Goal: Task Accomplishment & Management: Manage account settings

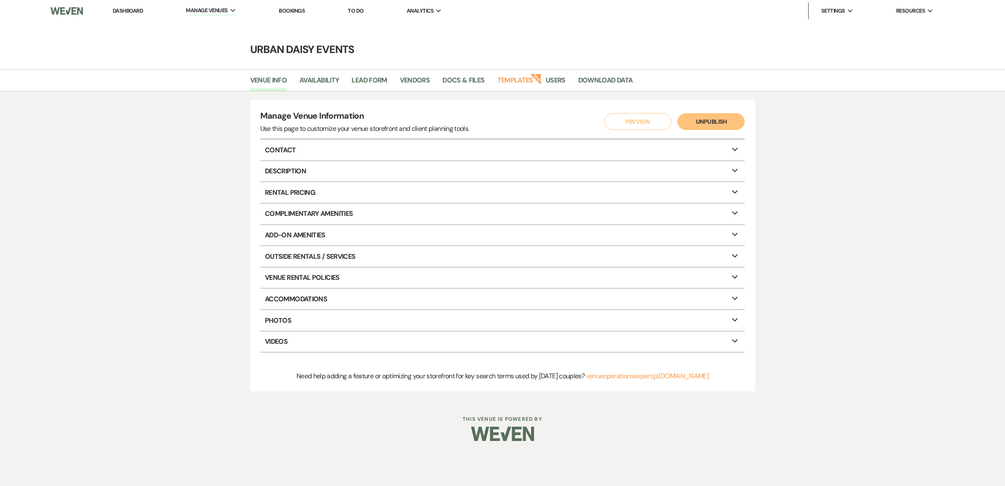
click at [312, 79] on link "Availability" at bounding box center [320, 83] width 40 height 16
select select "2"
select select "2026"
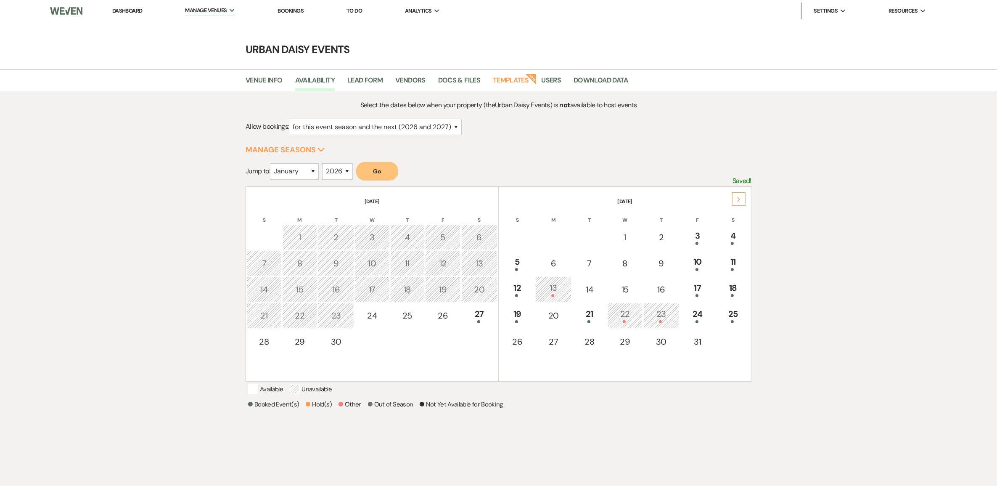
click at [742, 201] on div "Next" at bounding box center [738, 198] width 13 height 13
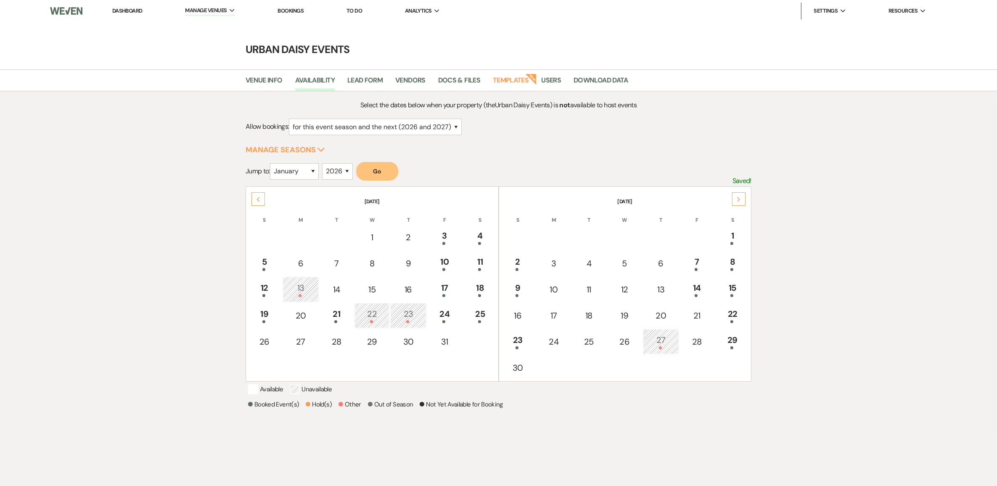
click at [742, 201] on div "Next" at bounding box center [738, 198] width 13 height 13
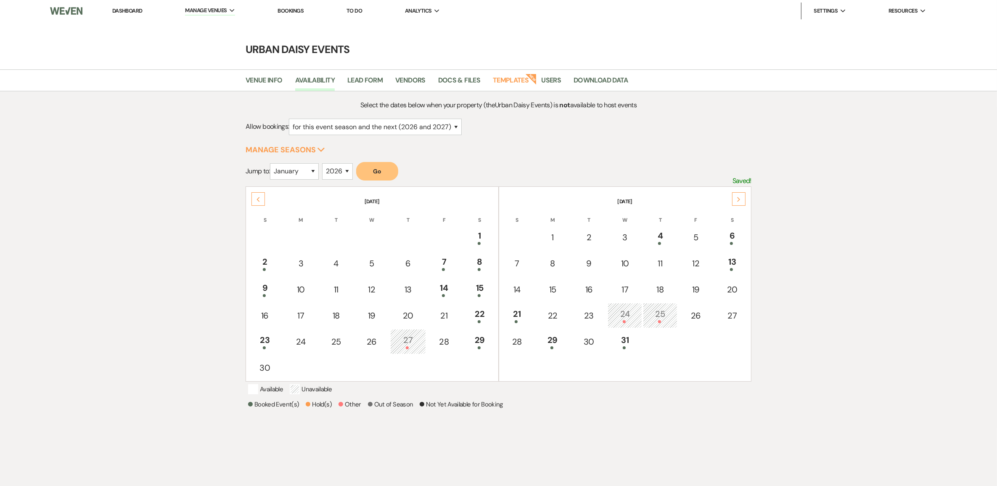
click at [742, 201] on div "Next" at bounding box center [738, 198] width 13 height 13
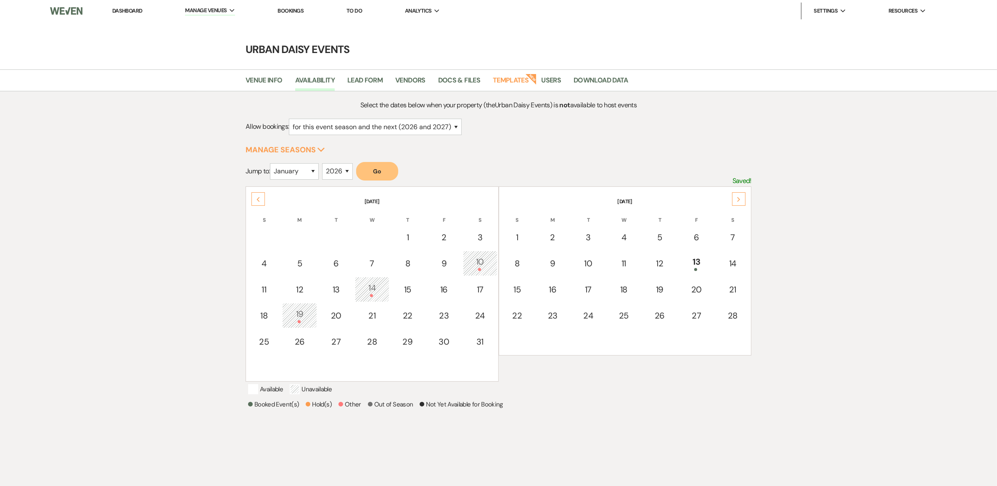
click at [742, 201] on div "Next" at bounding box center [738, 198] width 13 height 13
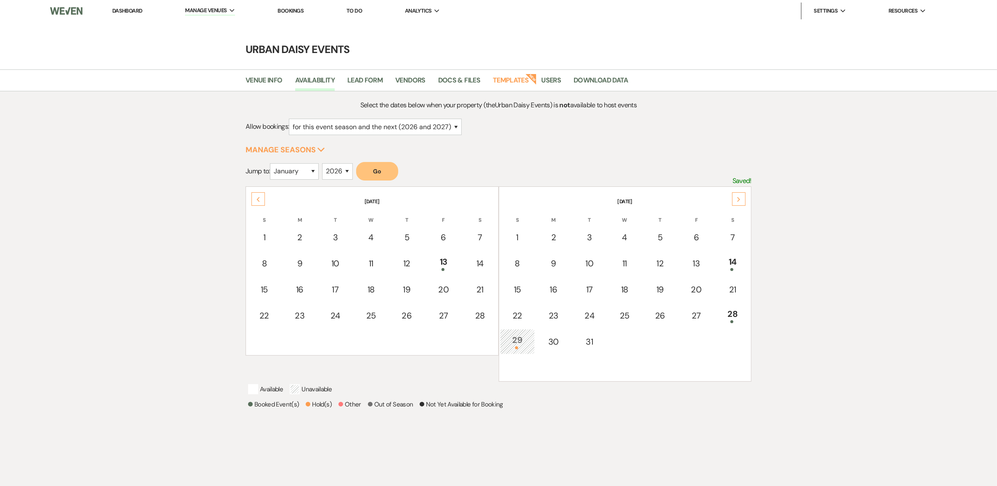
click at [742, 201] on div "Next" at bounding box center [738, 198] width 13 height 13
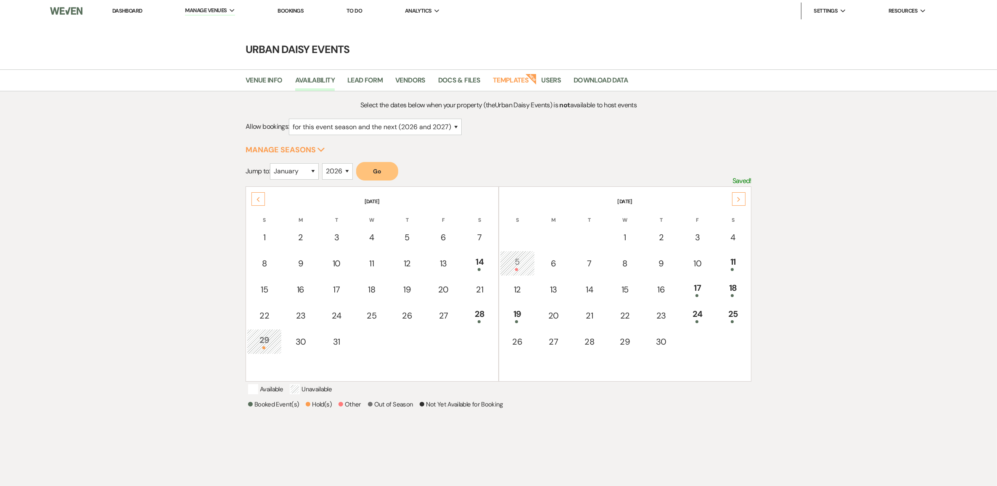
click at [742, 201] on div "Next" at bounding box center [738, 198] width 13 height 13
click at [739, 199] on use at bounding box center [738, 199] width 3 height 5
click at [740, 192] on div "Next" at bounding box center [738, 198] width 13 height 13
click at [741, 192] on div "Next" at bounding box center [738, 198] width 13 height 13
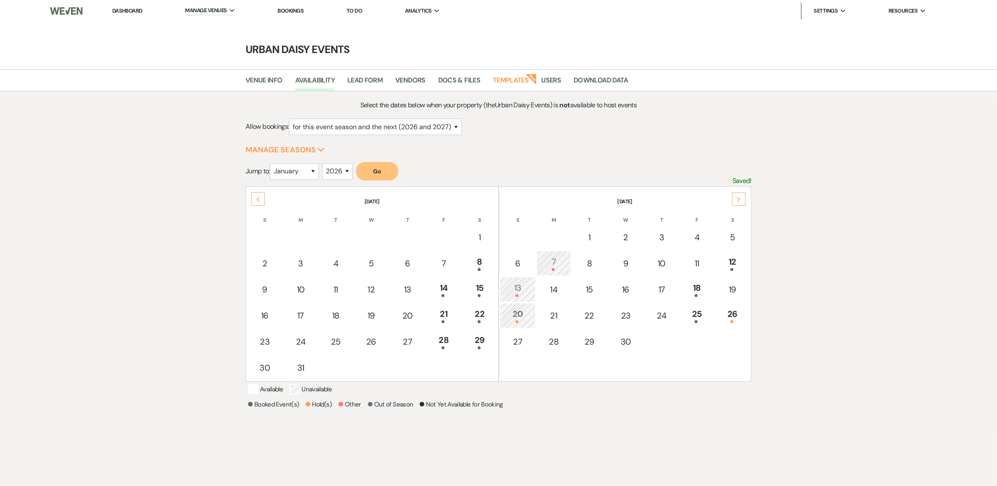
click at [740, 197] on icon "Next" at bounding box center [739, 199] width 4 height 5
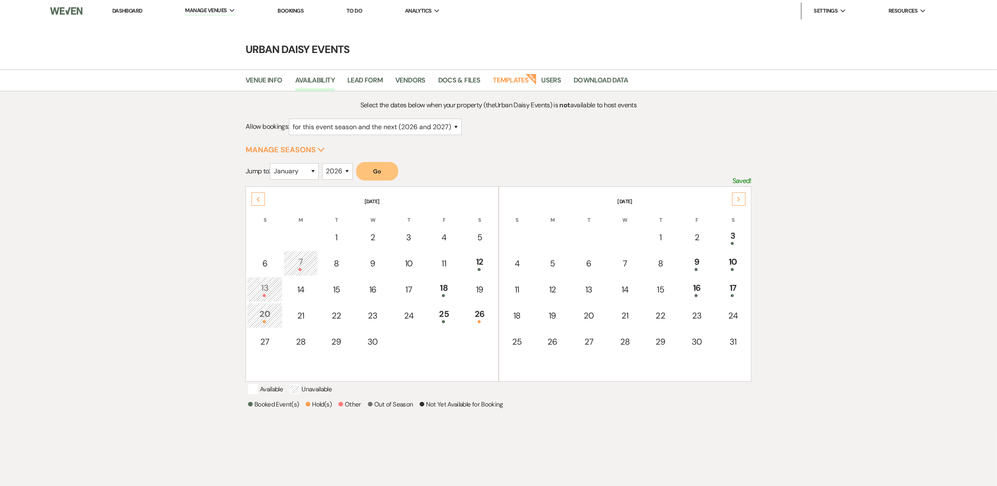
click at [254, 196] on div "Previous" at bounding box center [258, 198] width 13 height 13
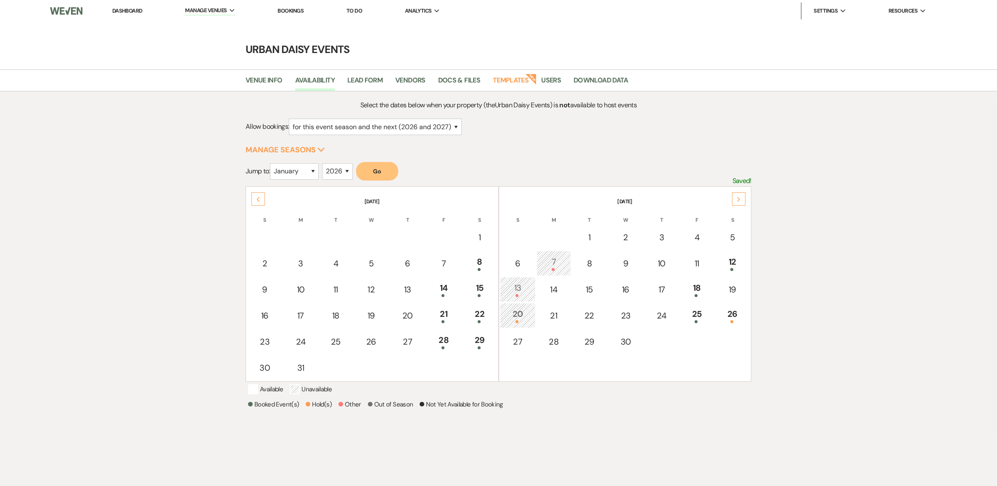
click at [254, 196] on div "Previous" at bounding box center [258, 198] width 13 height 13
click at [743, 197] on div "Next" at bounding box center [738, 198] width 13 height 13
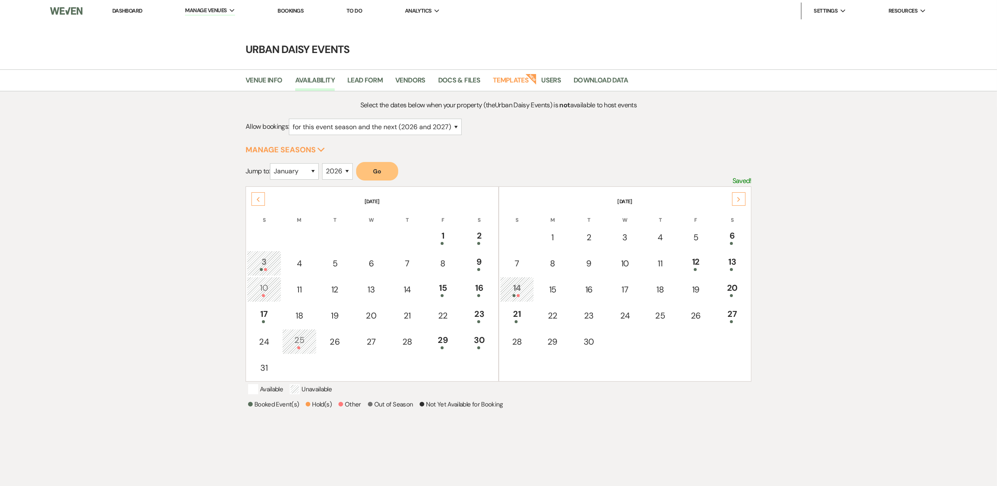
click at [734, 198] on div "Next" at bounding box center [738, 198] width 13 height 13
click at [737, 198] on icon "Next" at bounding box center [739, 199] width 4 height 5
click at [744, 198] on div "Next" at bounding box center [738, 198] width 13 height 13
click at [131, 13] on link "Dashboard" at bounding box center [127, 10] width 30 height 7
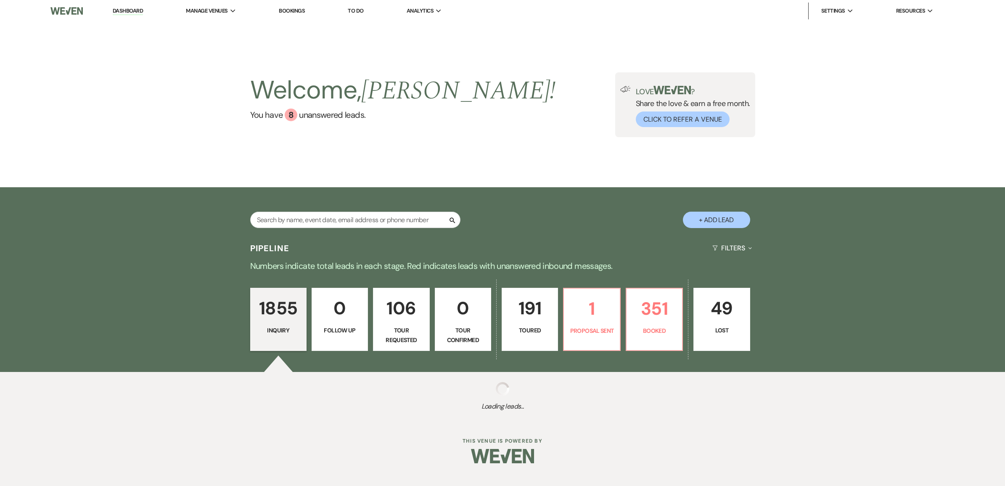
click at [0, 0] on li "Urban Daisy Events" at bounding box center [0, 0] width 0 height 0
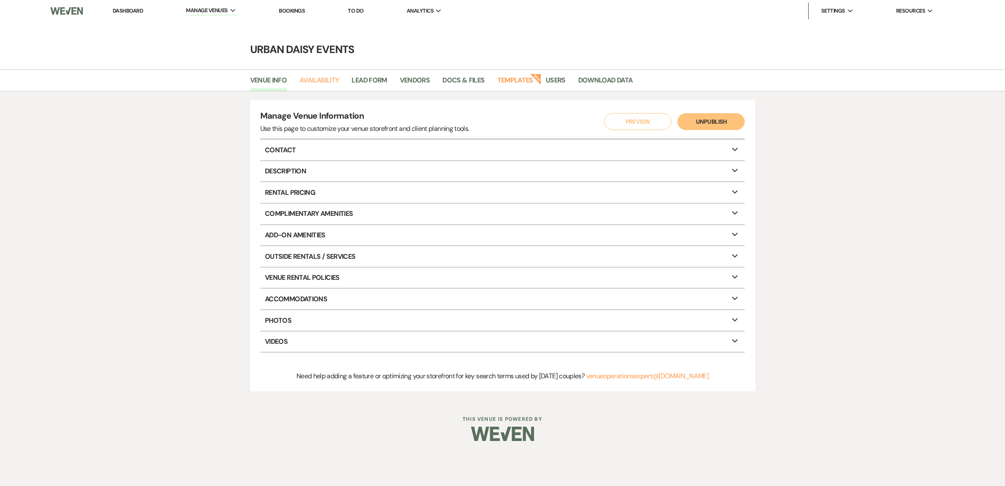
click at [310, 80] on link "Availability" at bounding box center [320, 83] width 40 height 16
select select "2"
select select "2026"
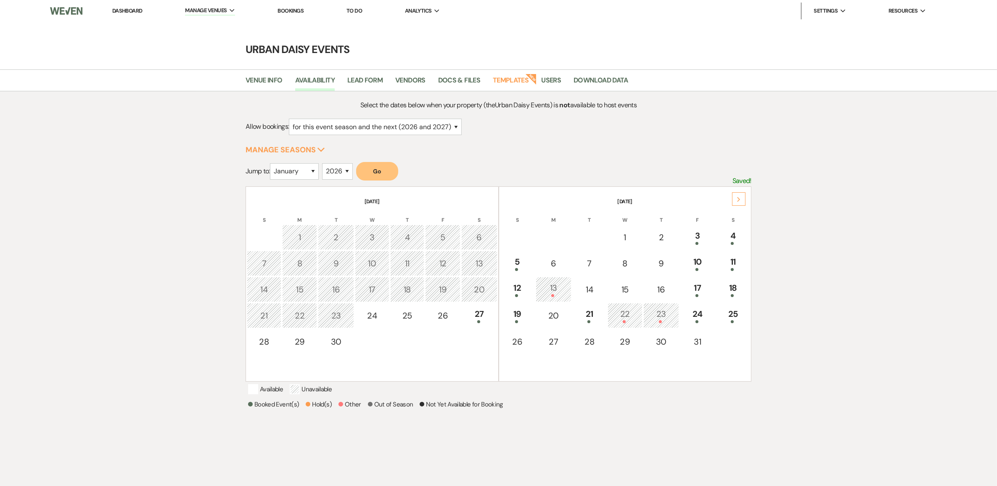
click at [135, 9] on link "Dashboard" at bounding box center [127, 10] width 30 height 7
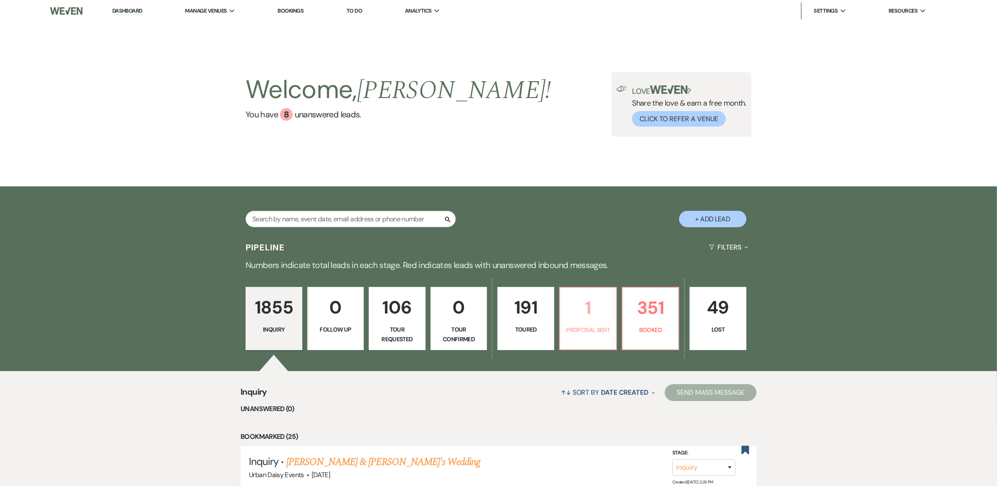
click at [588, 321] on p "1" at bounding box center [588, 308] width 46 height 28
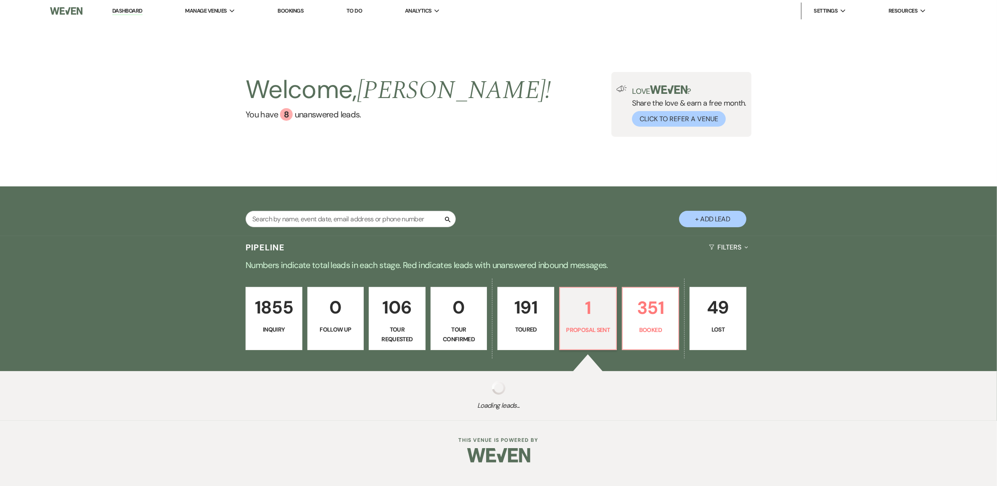
select select "6"
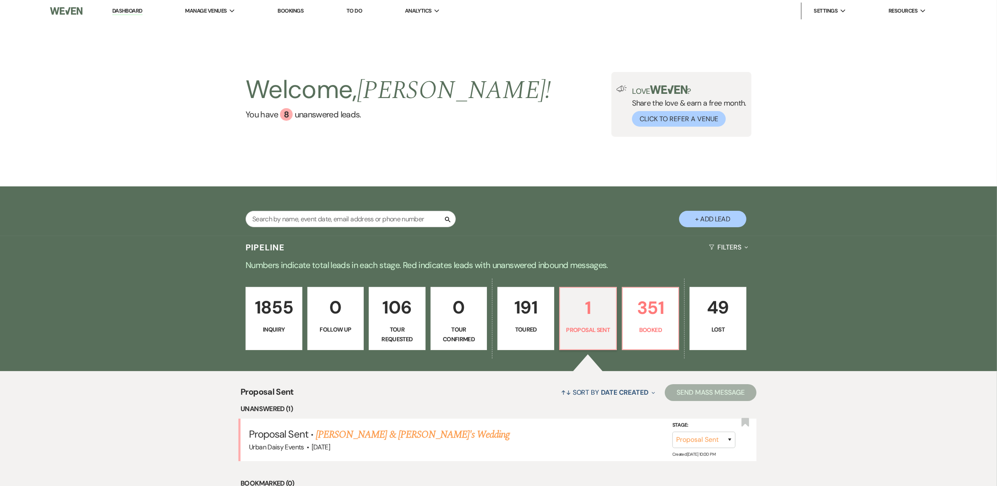
click at [444, 427] on link "[PERSON_NAME] & [PERSON_NAME]'s Wedding" at bounding box center [413, 434] width 194 height 15
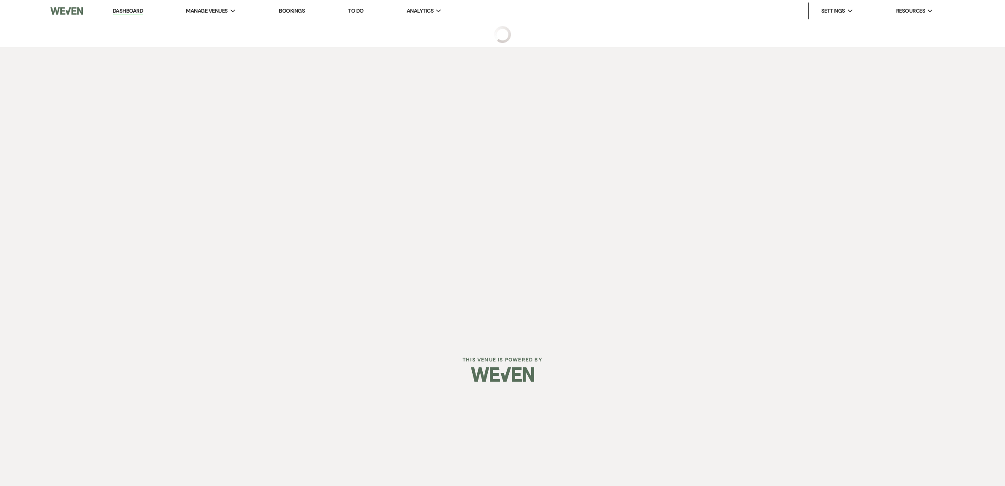
select select "6"
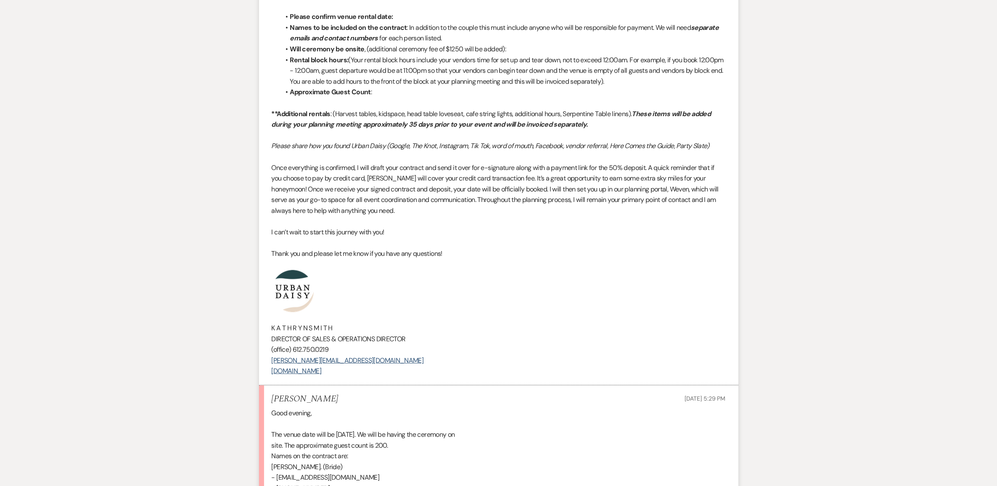
scroll to position [999, 0]
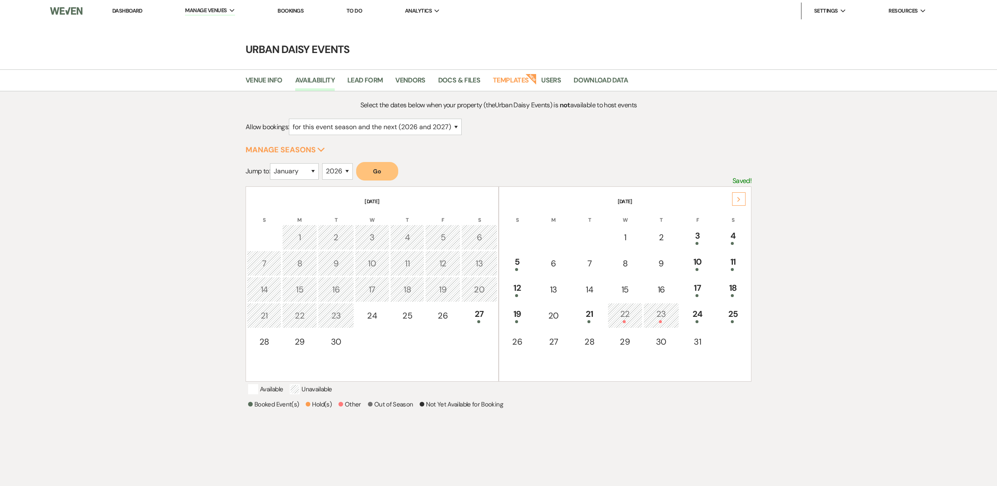
select select "2"
select select "2026"
click at [139, 11] on link "Dashboard" at bounding box center [127, 10] width 30 height 7
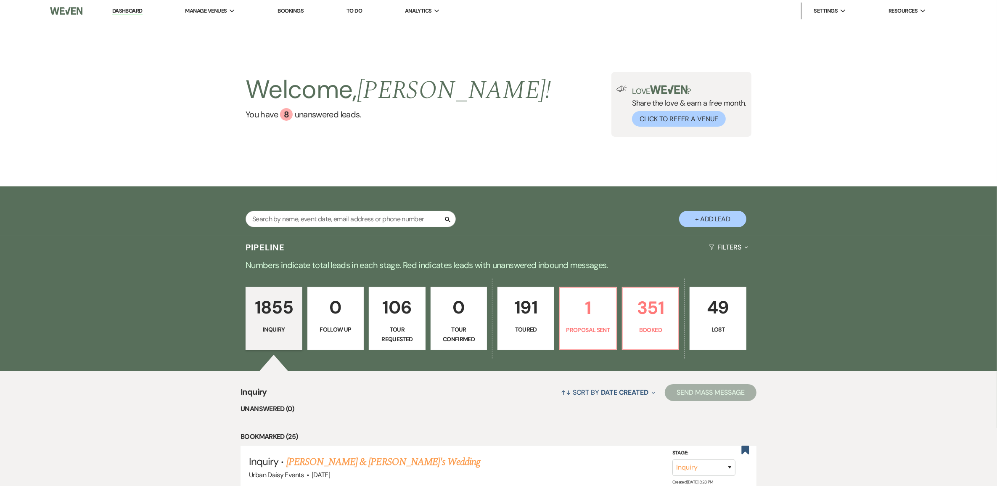
scroll to position [53, 0]
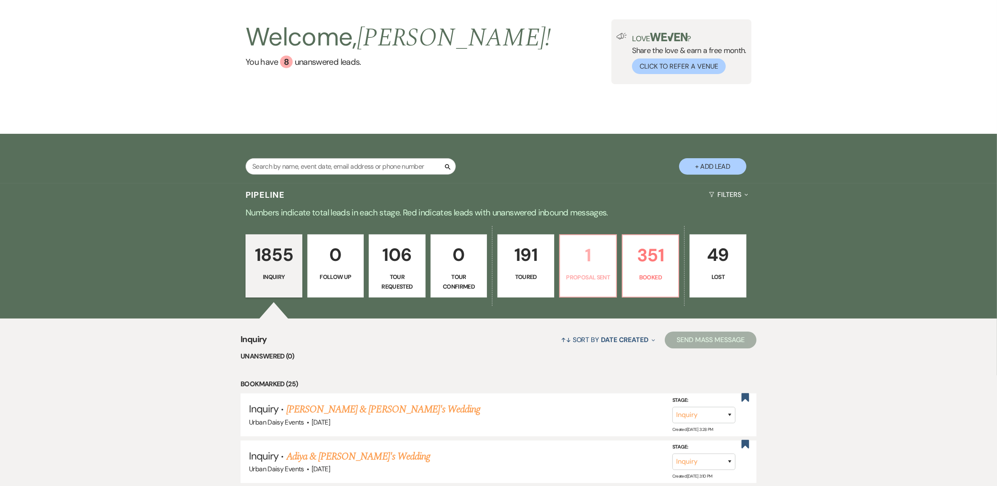
click at [573, 268] on p "1" at bounding box center [588, 255] width 46 height 28
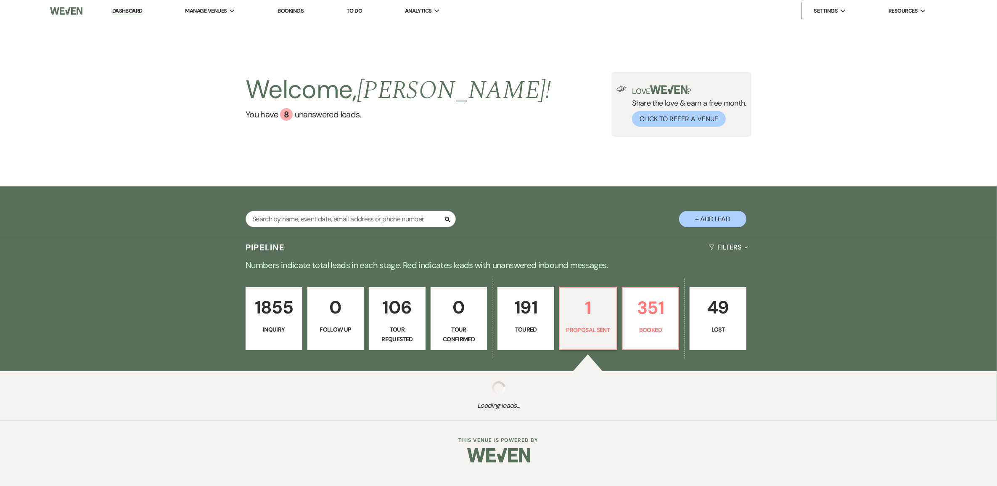
select select "6"
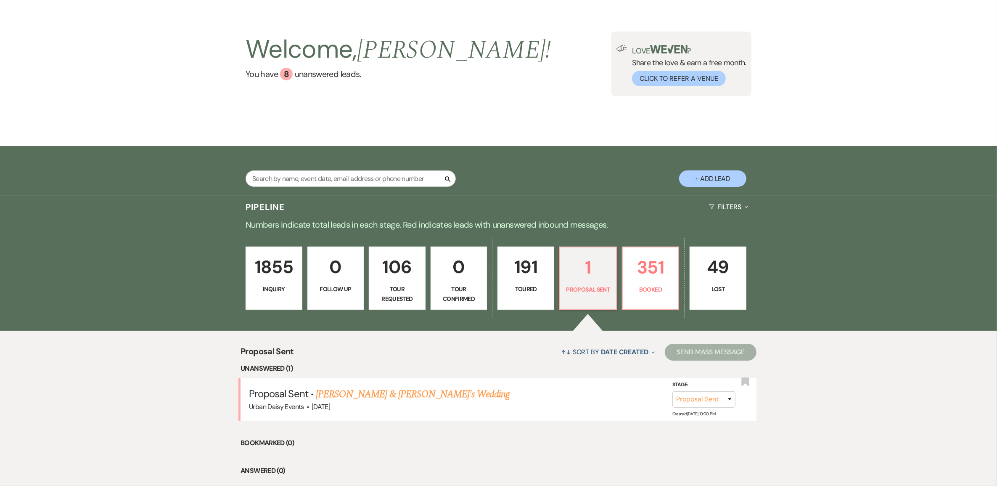
scroll to position [53, 0]
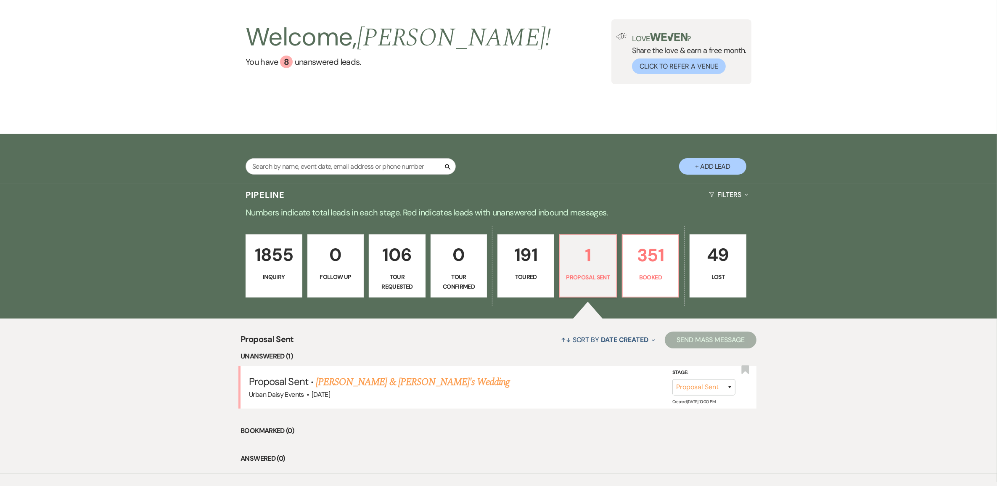
click at [388, 384] on link "[PERSON_NAME] & [PERSON_NAME]'s Wedding" at bounding box center [413, 381] width 194 height 15
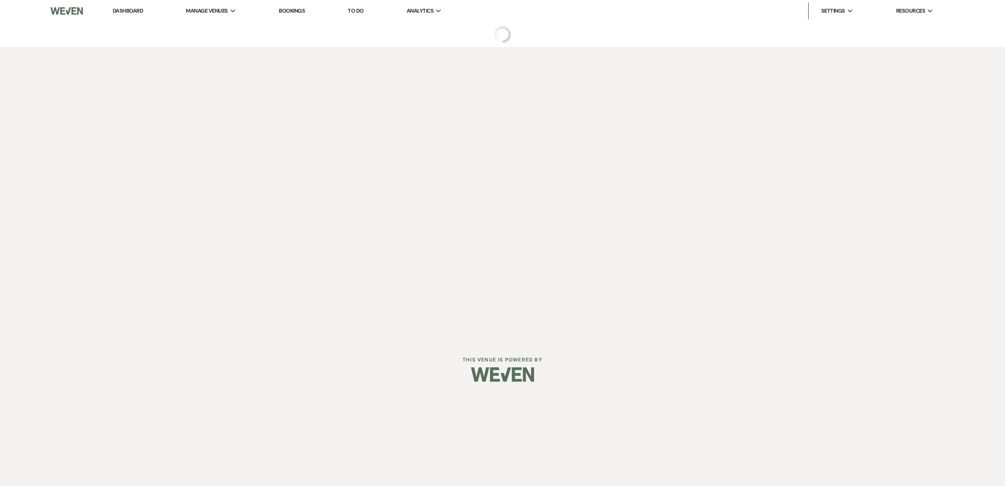
select select "6"
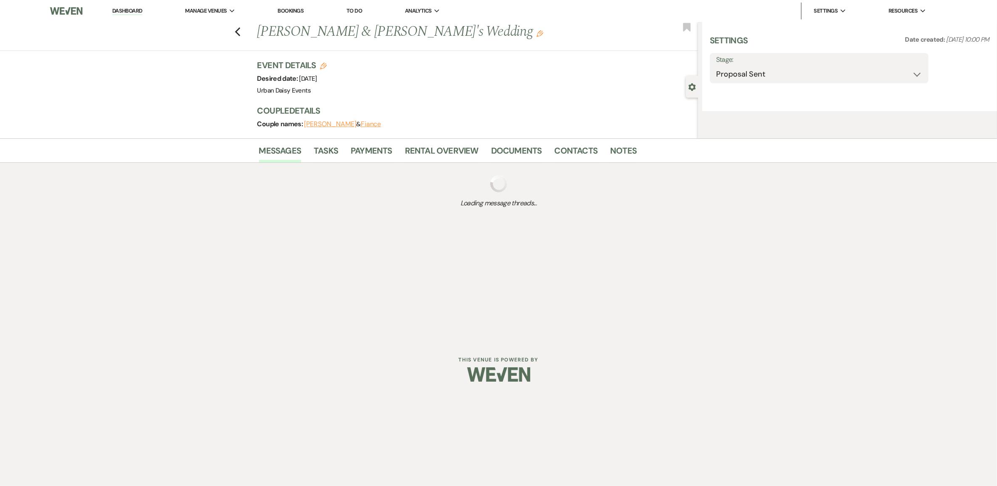
select select "6"
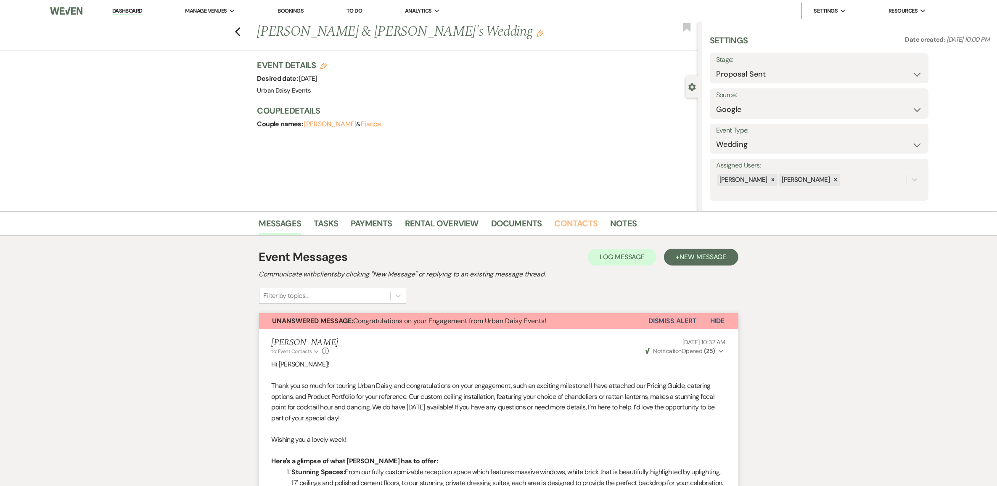
click at [562, 220] on link "Contacts" at bounding box center [576, 226] width 43 height 19
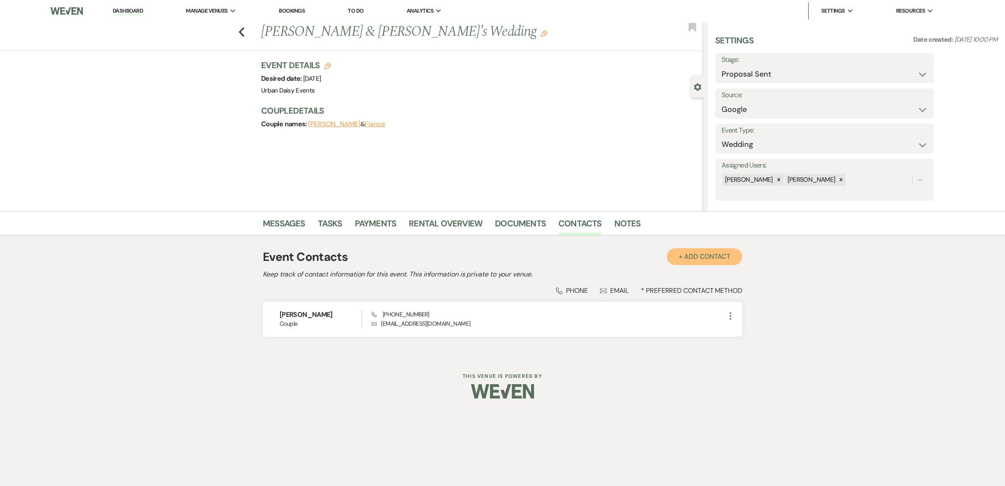
click at [712, 251] on button "+ Add Contact" at bounding box center [704, 256] width 75 height 17
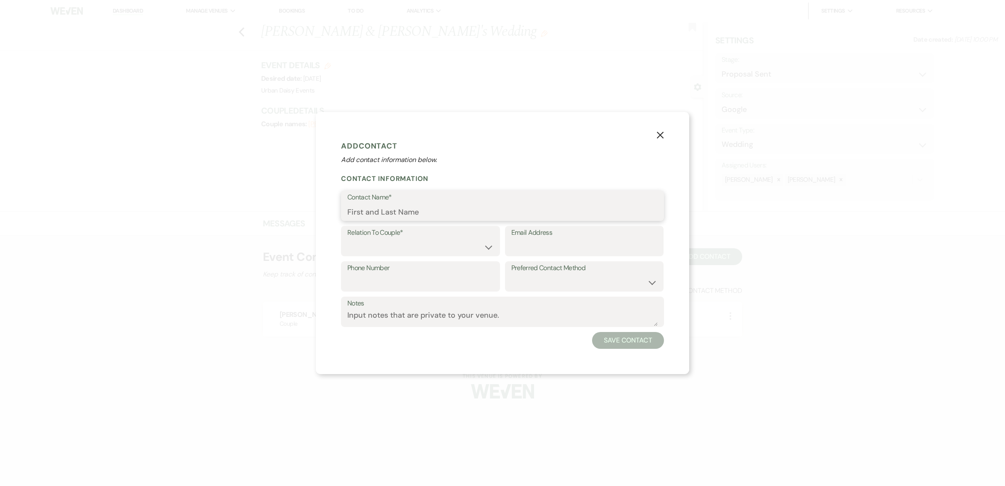
click at [446, 205] on input "Contact Name*" at bounding box center [502, 212] width 310 height 16
paste input "Darnell Silas"
type input "Darnell Silas"
click at [425, 242] on select "Couple Planner Parent of Couple Family Member Friend Other" at bounding box center [420, 247] width 146 height 16
select select "1"
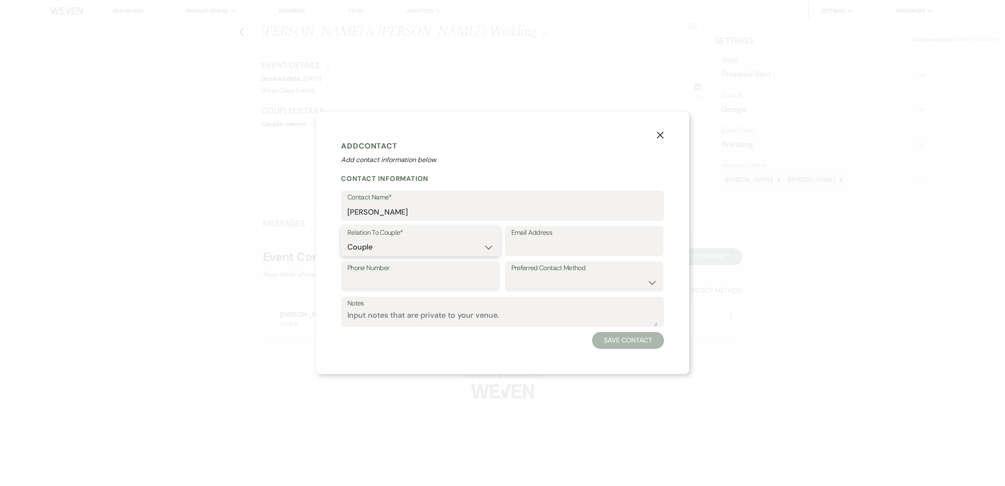
click at [347, 239] on select "Couple Planner Parent of Couple Family Member Friend Other" at bounding box center [420, 247] width 146 height 16
click at [541, 245] on input "Email Address" at bounding box center [585, 247] width 146 height 16
paste input "Darnellsil94@gmail.com"
type input "Darnellsil94@gmail.com"
click at [426, 278] on input "Phone Number" at bounding box center [420, 282] width 146 height 16
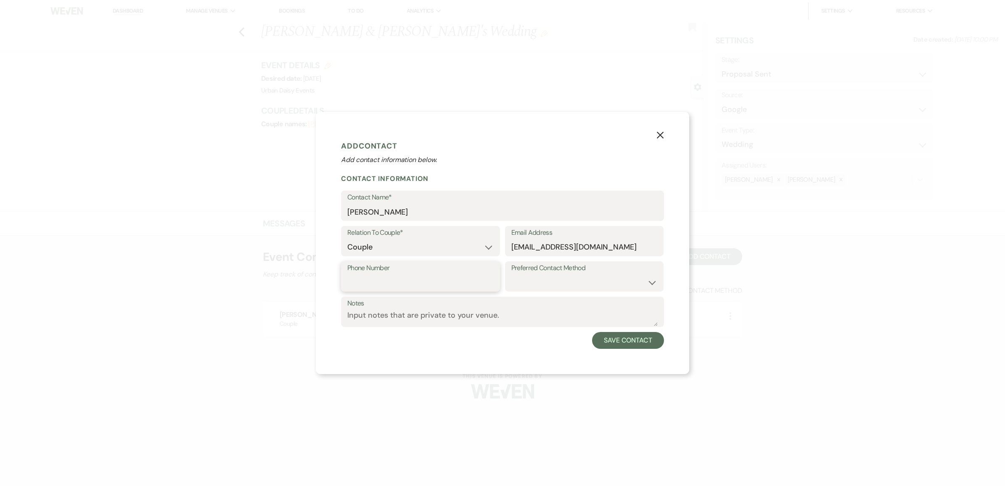
paste input "612-715-3536"
type input "612-715-3536"
click at [657, 341] on button "Save Contact" at bounding box center [628, 340] width 72 height 17
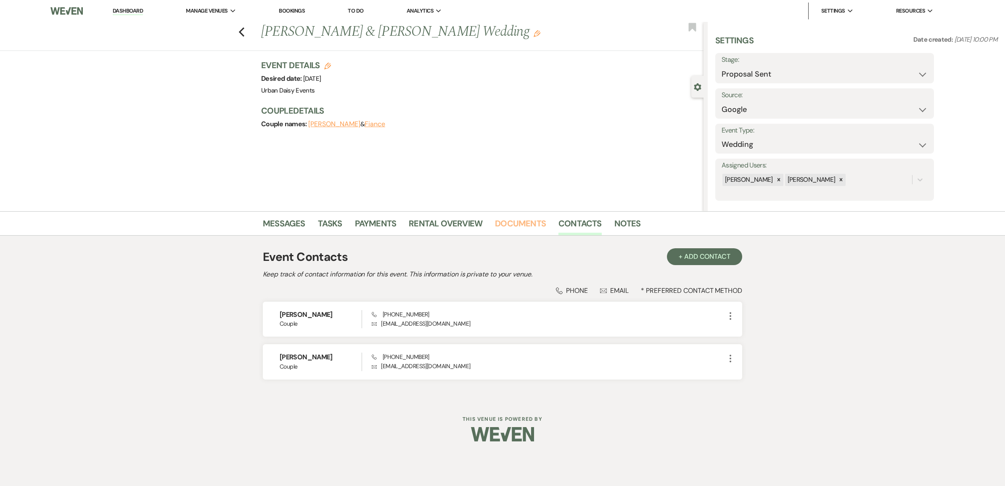
click at [525, 222] on link "Documents" at bounding box center [520, 226] width 51 height 19
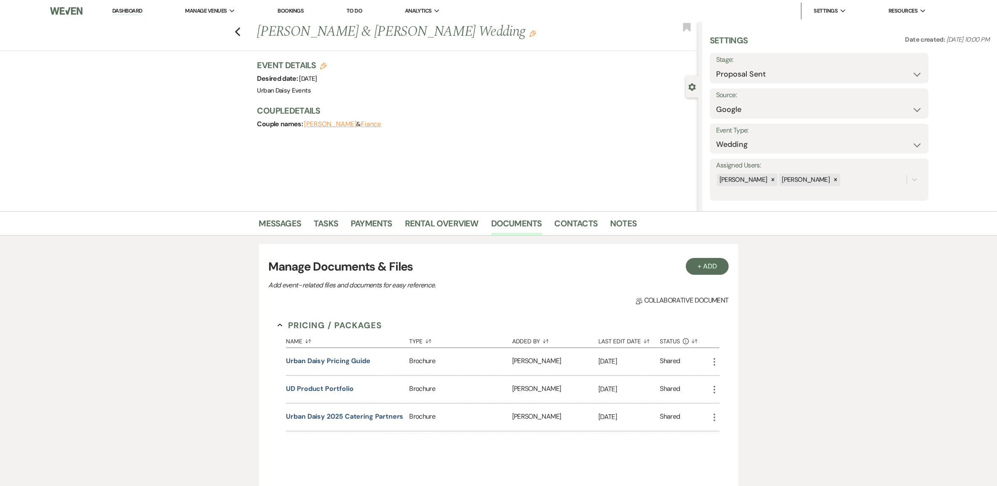
click at [343, 363] on button "Urban Daisy Pricing Guide" at bounding box center [328, 361] width 85 height 10
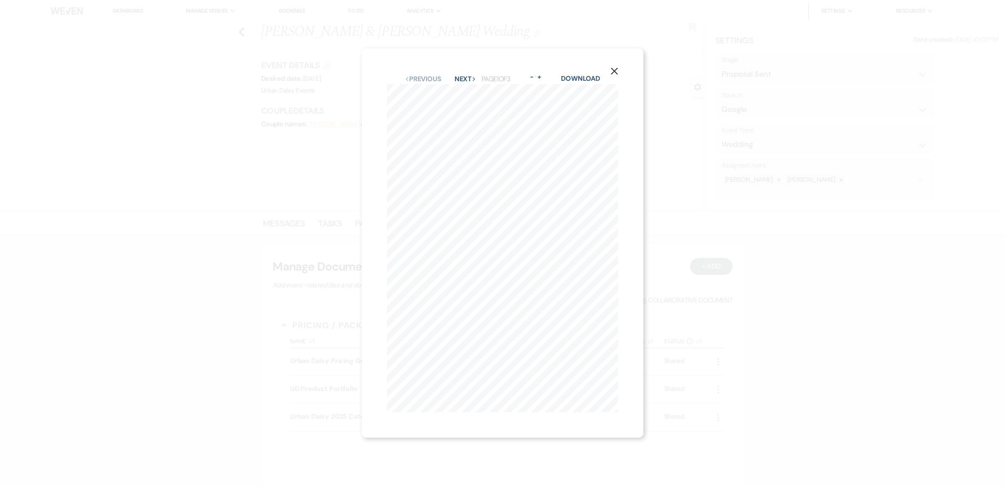
click at [466, 76] on button "Next Next" at bounding box center [466, 79] width 22 height 7
click at [787, 166] on div "X Previous Previous Next Next Page 2 of 3 - Zoom + Download MAY- OCTOBER THURSD…" at bounding box center [502, 243] width 1005 height 486
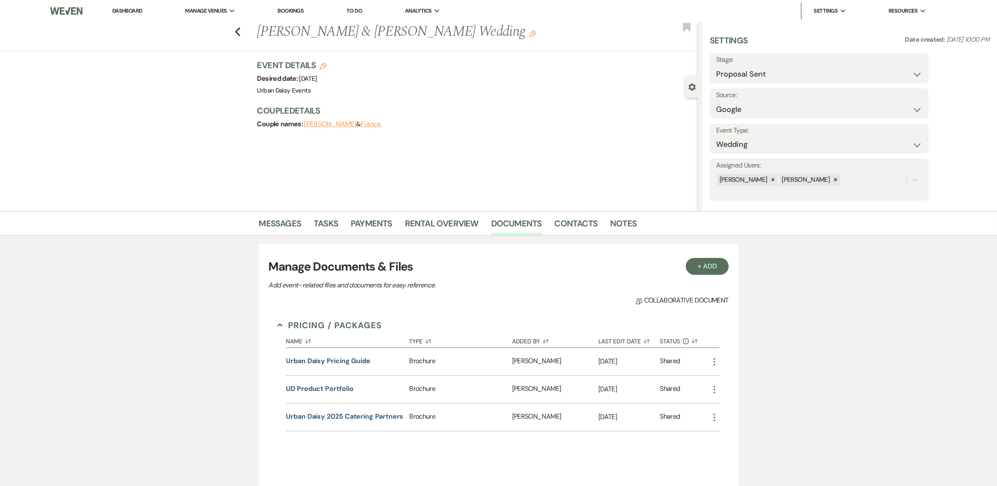
click at [271, 216] on li "Messages" at bounding box center [286, 225] width 55 height 20
click at [271, 223] on link "Messages" at bounding box center [280, 226] width 42 height 19
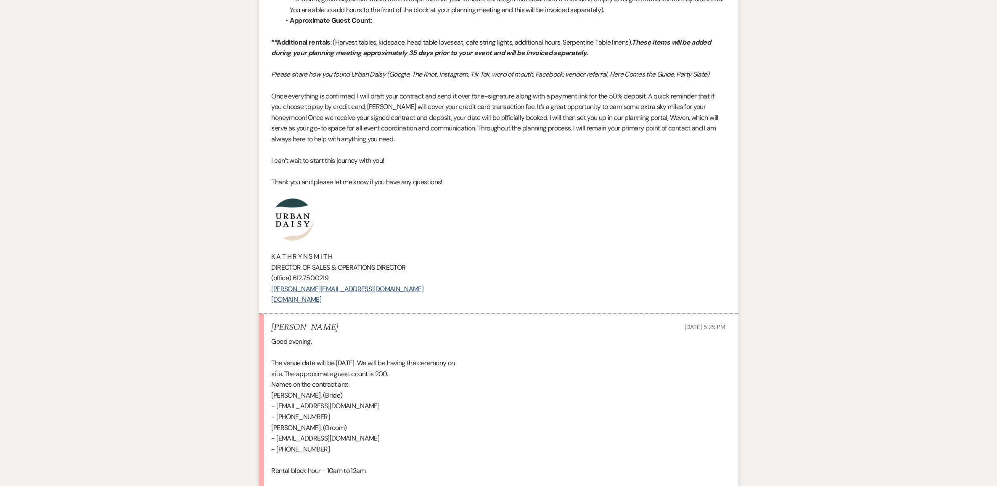
scroll to position [1201, 0]
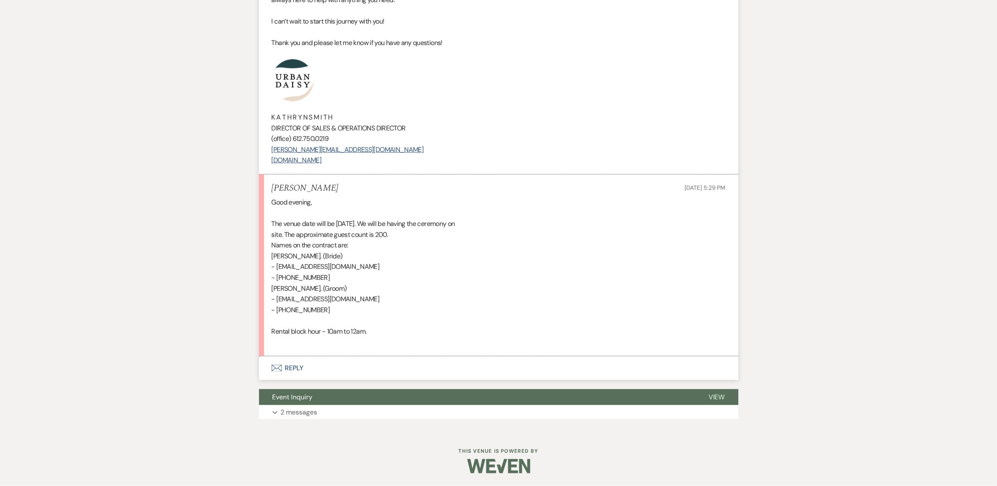
click at [294, 358] on button "Envelope Reply" at bounding box center [499, 368] width 480 height 24
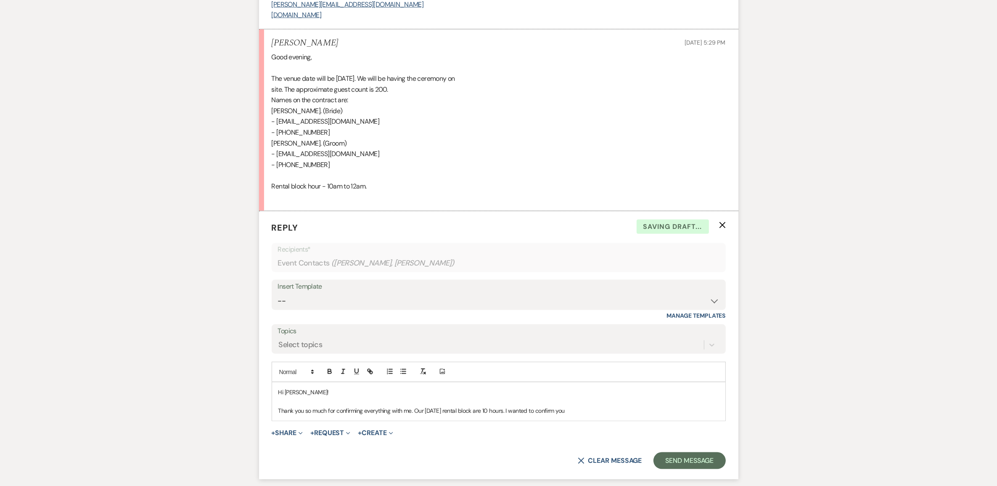
scroll to position [1353, 0]
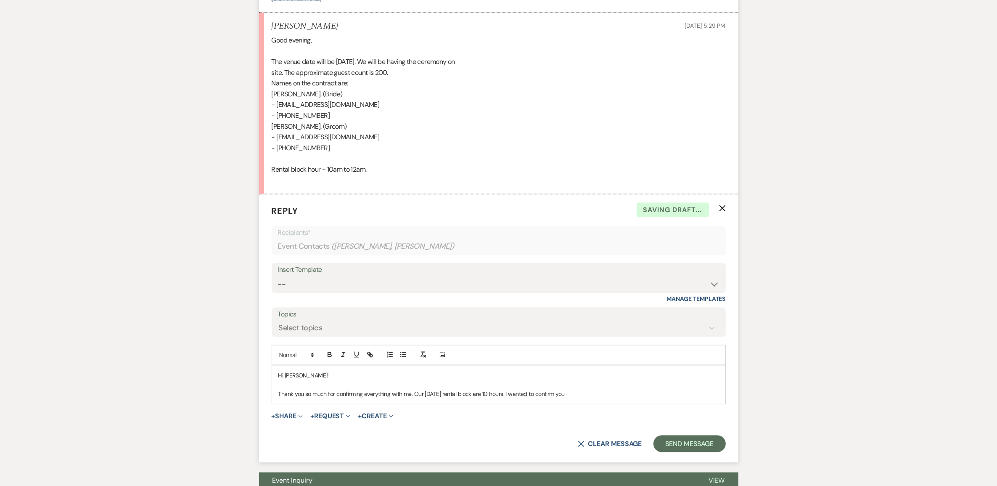
click at [594, 398] on p "Thank you so much for confirming everything with me. Our Thursday rental block …" at bounding box center [498, 393] width 441 height 9
drag, startPoint x: 588, startPoint y: 405, endPoint x: 514, endPoint y: 409, distance: 74.6
click at [514, 404] on div "Hi Sharmilla! Thank you so much for confirming everything with me. Our Thursday…" at bounding box center [498, 385] width 453 height 38
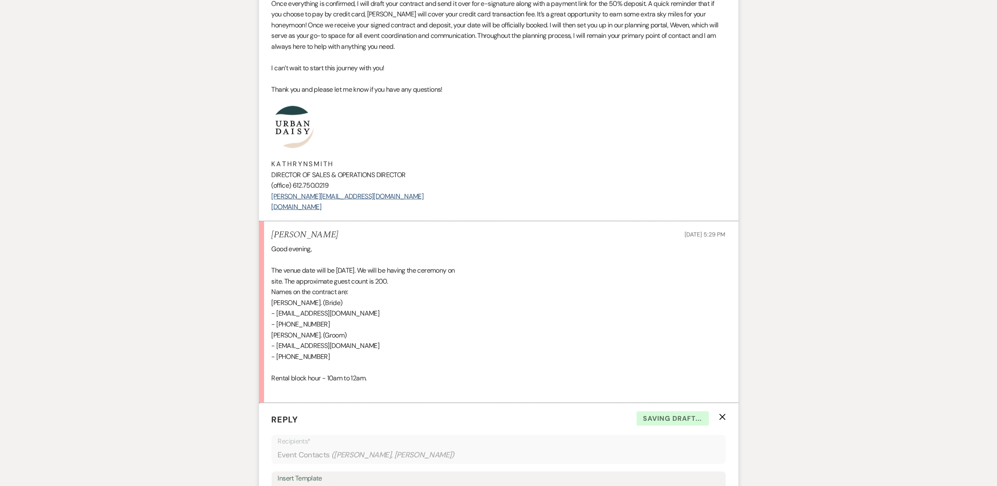
scroll to position [1143, 0]
drag, startPoint x: 367, startPoint y: 217, endPoint x: 273, endPoint y: 151, distance: 115.0
click at [273, 151] on div "Hi Sharmilla! We are so excited to be hosting your wedding! I am sending over a…" at bounding box center [499, 10] width 454 height 408
copy div "K A T H R Y N S M I T H DIRECTOR OF SALES & OPERATIONS DIRECTOR (office) 612.75…"
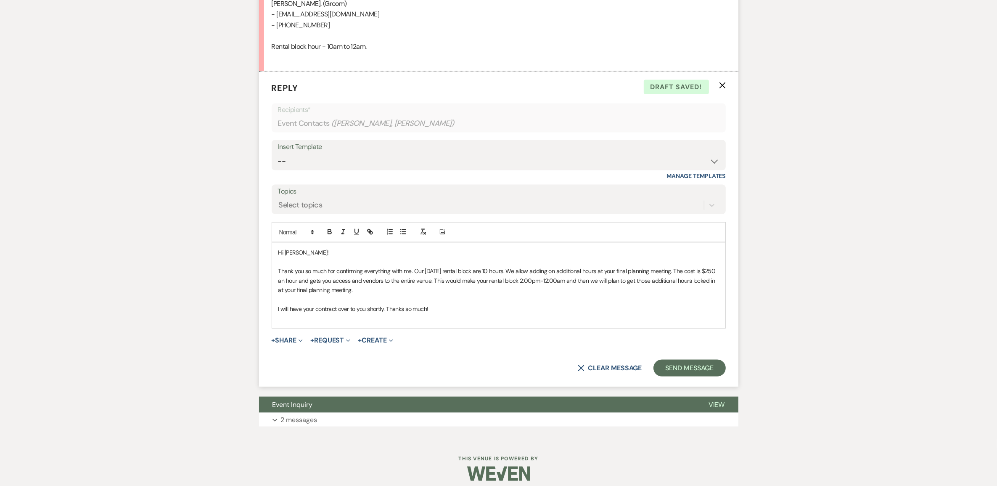
scroll to position [1494, 0]
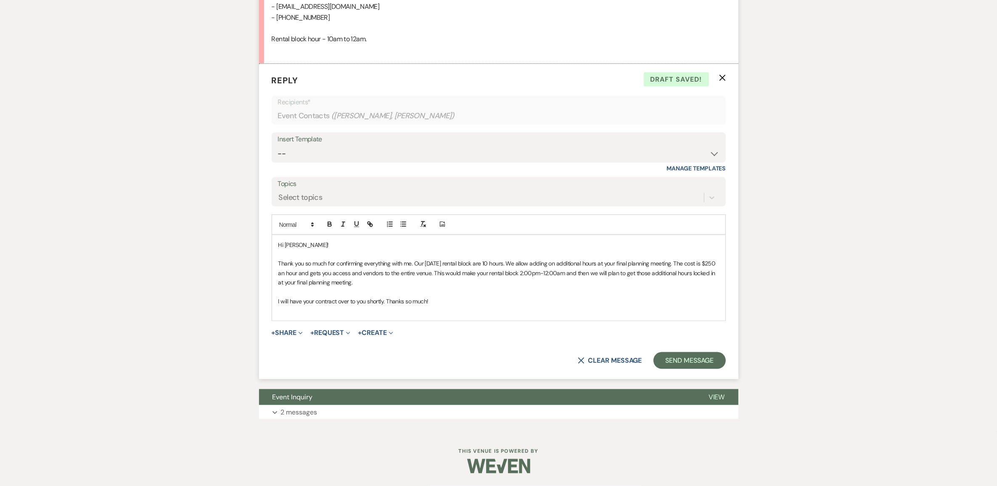
click at [318, 312] on p at bounding box center [498, 310] width 441 height 9
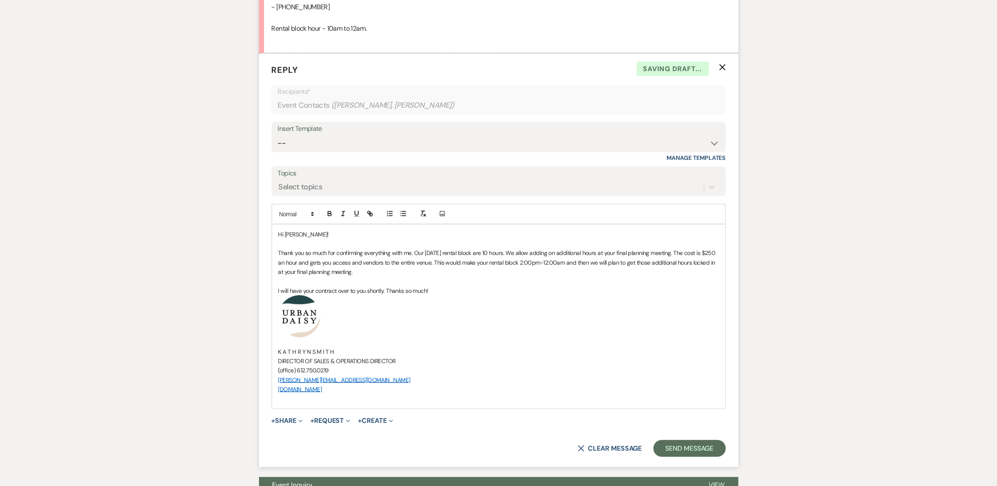
click at [711, 467] on form "Reply X Saving draft... Recipients* Event Contacts ( Sharmilla Somaia, Darnell …" at bounding box center [499, 260] width 480 height 414
click at [705, 457] on button "Send Message" at bounding box center [690, 448] width 72 height 17
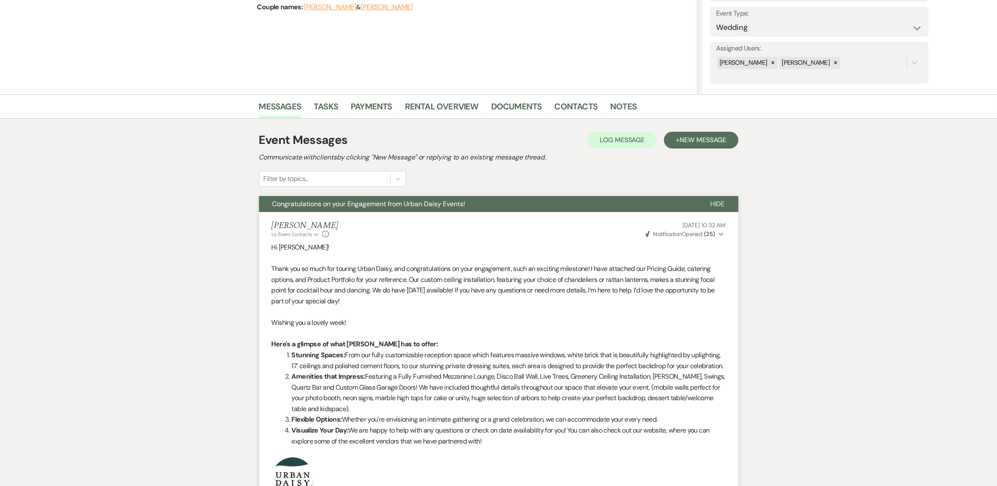
scroll to position [0, 0]
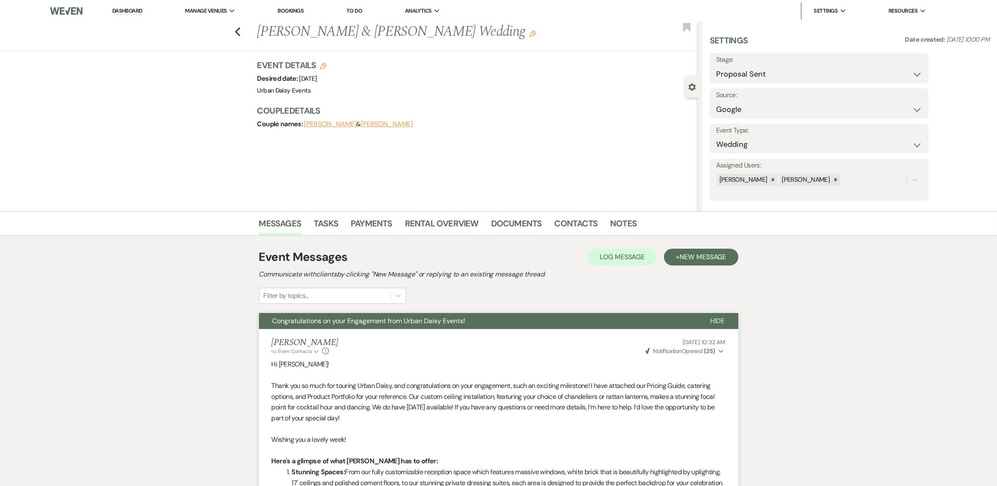
click at [0, 0] on li "Urban Daisy Events" at bounding box center [0, 0] width 0 height 0
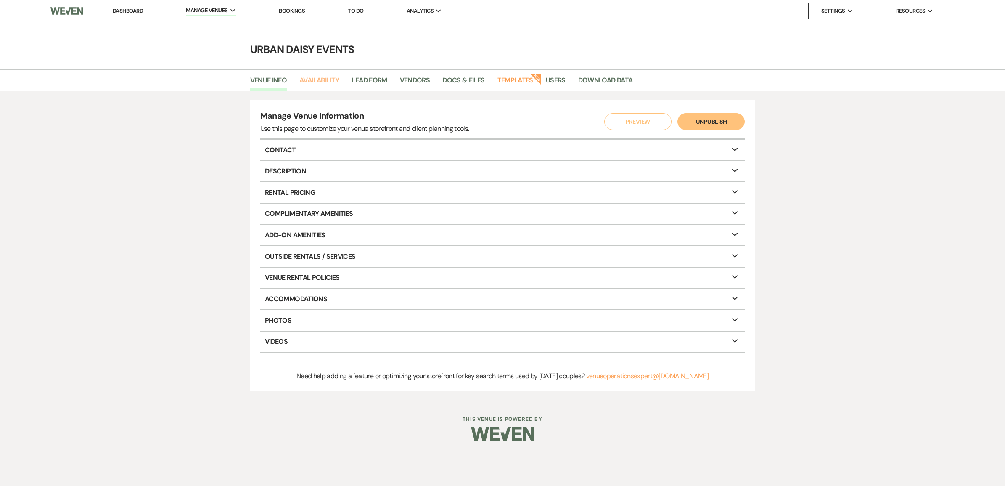
click at [327, 80] on link "Availability" at bounding box center [320, 83] width 40 height 16
select select "2"
select select "2026"
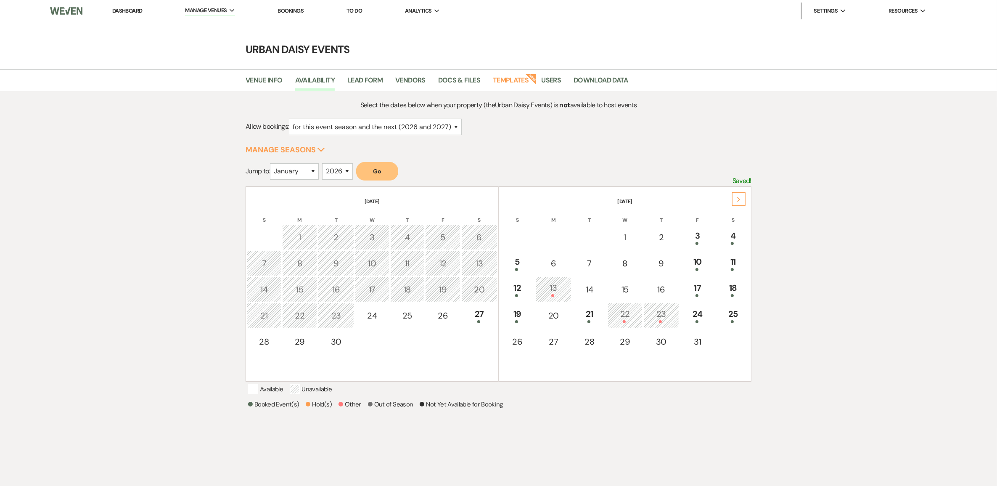
click at [740, 199] on use at bounding box center [738, 199] width 3 height 5
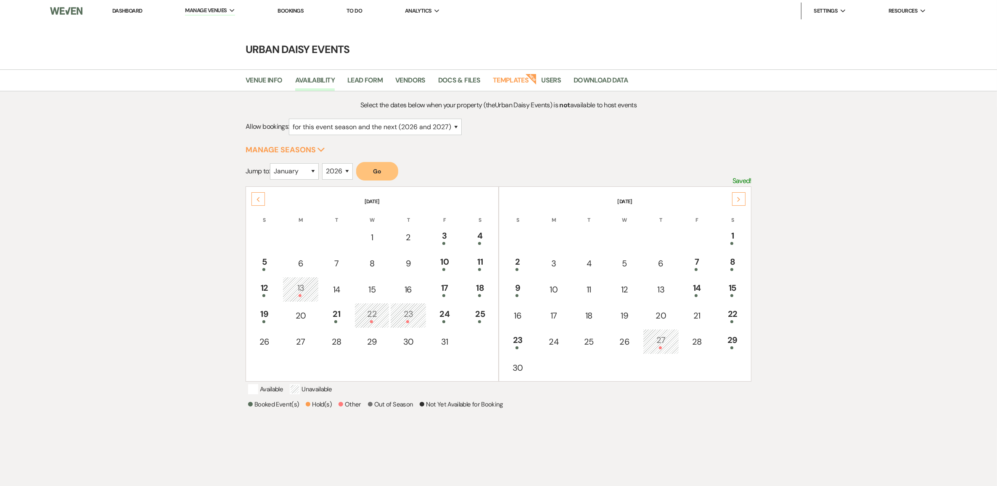
click at [740, 199] on use at bounding box center [738, 199] width 3 height 5
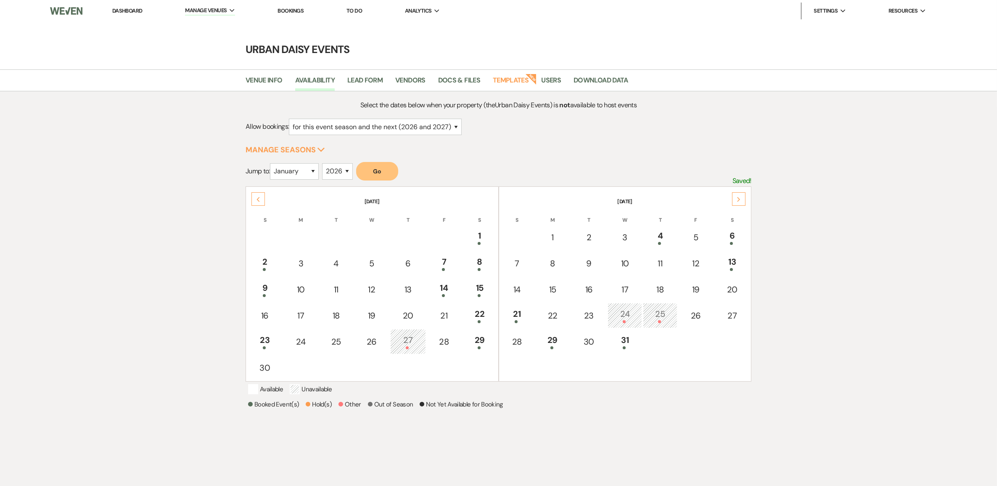
click at [559, 341] on div "29" at bounding box center [553, 342] width 26 height 16
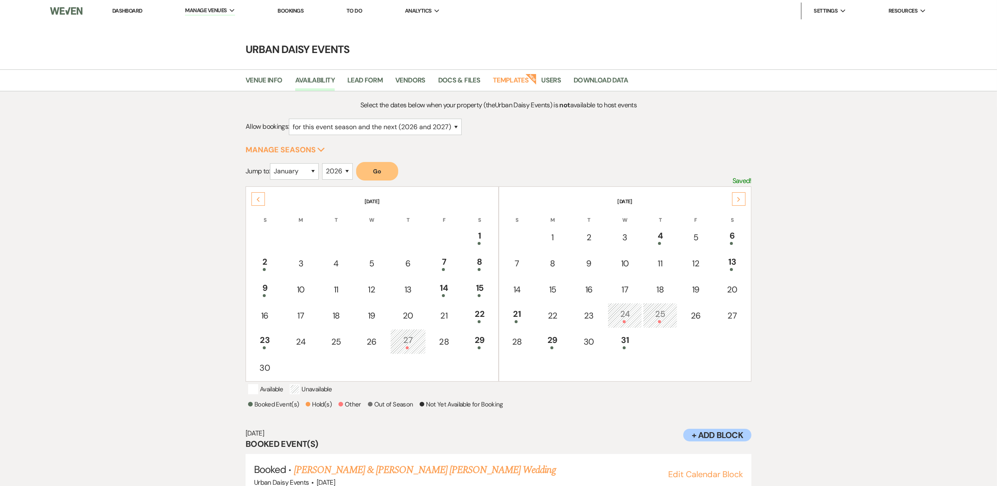
scroll to position [24, 0]
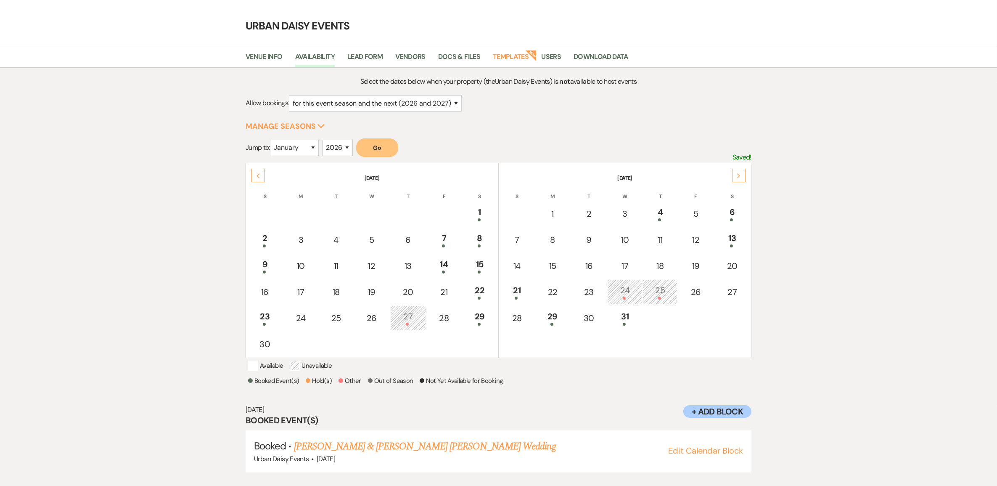
click at [514, 284] on div "21" at bounding box center [517, 292] width 25 height 16
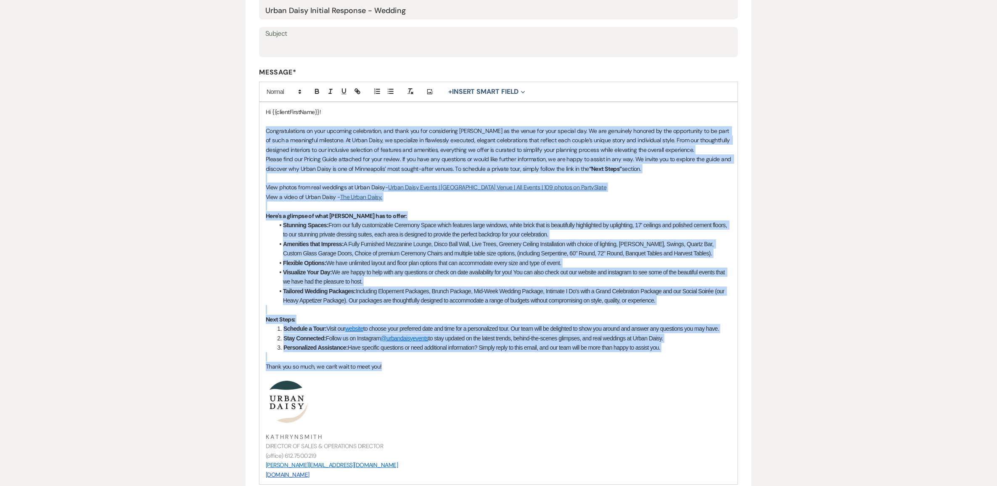
drag, startPoint x: 265, startPoint y: 133, endPoint x: 415, endPoint y: 365, distance: 276.7
click at [415, 365] on div "Hi {{clientFirstName}}! Congratulations on your upcoming celebration, and thank…" at bounding box center [499, 293] width 478 height 382
copy div "Congratulations on your upcoming celebration, and thank you for considering Urb…"
click at [693, 258] on li "Flexible Options: We have unlimited layout and floor plan options that can acco…" at bounding box center [502, 262] width 457 height 9
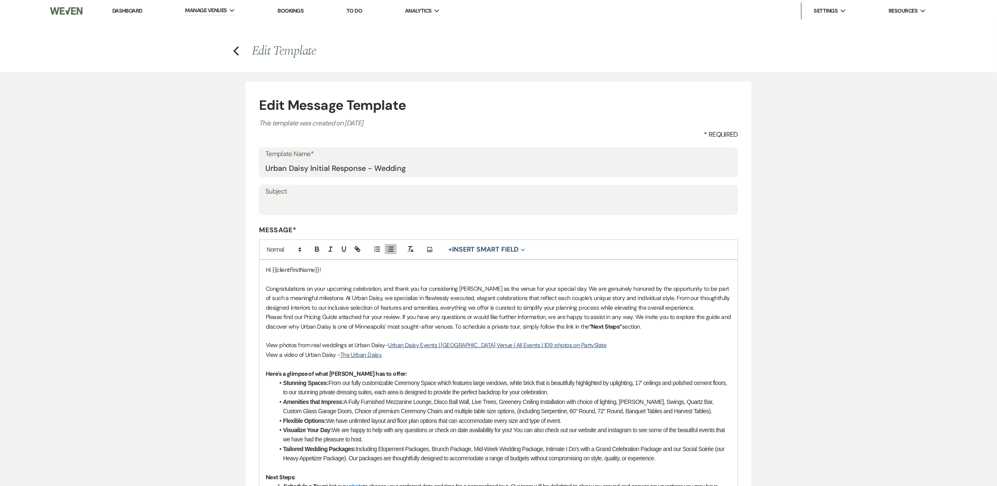
click at [117, 8] on link "Dashboard" at bounding box center [127, 10] width 30 height 7
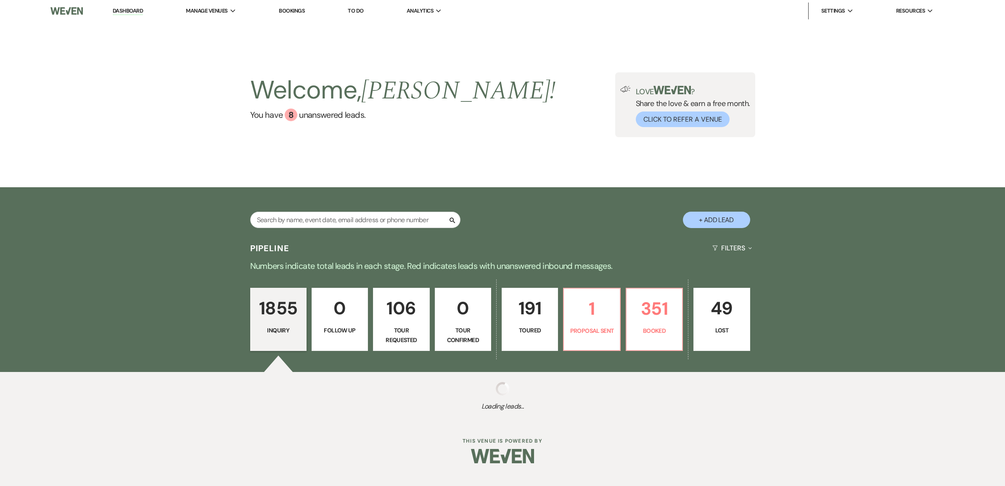
click at [0, 0] on li "Urban Daisy Events" at bounding box center [0, 0] width 0 height 0
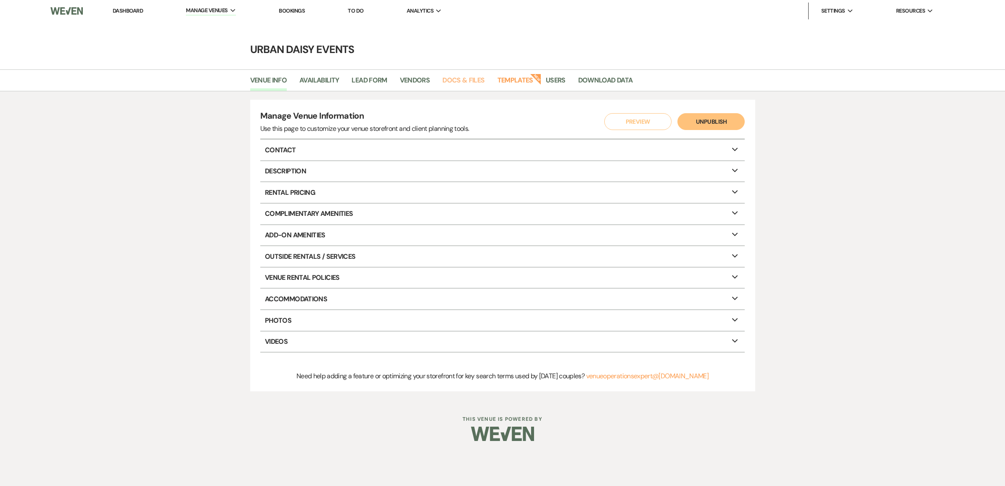
click at [461, 86] on link "Docs & Files" at bounding box center [464, 83] width 42 height 16
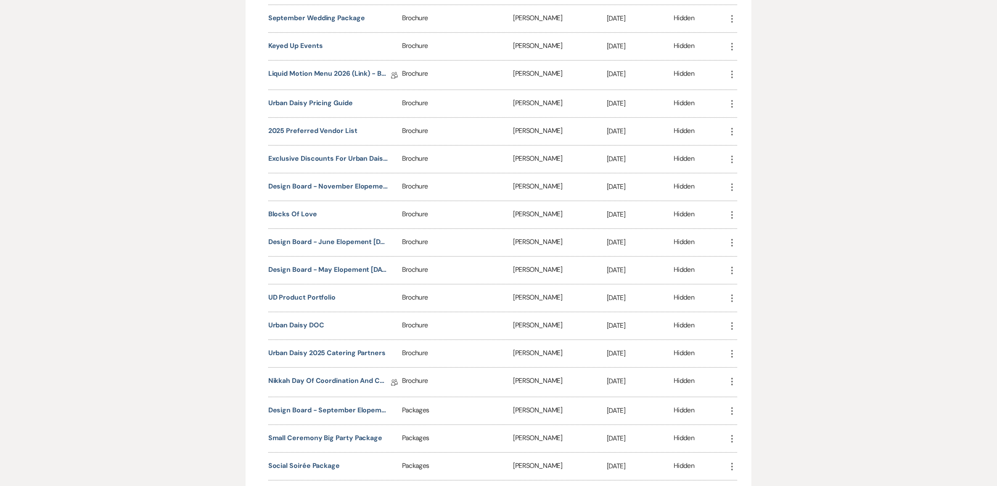
scroll to position [473, 0]
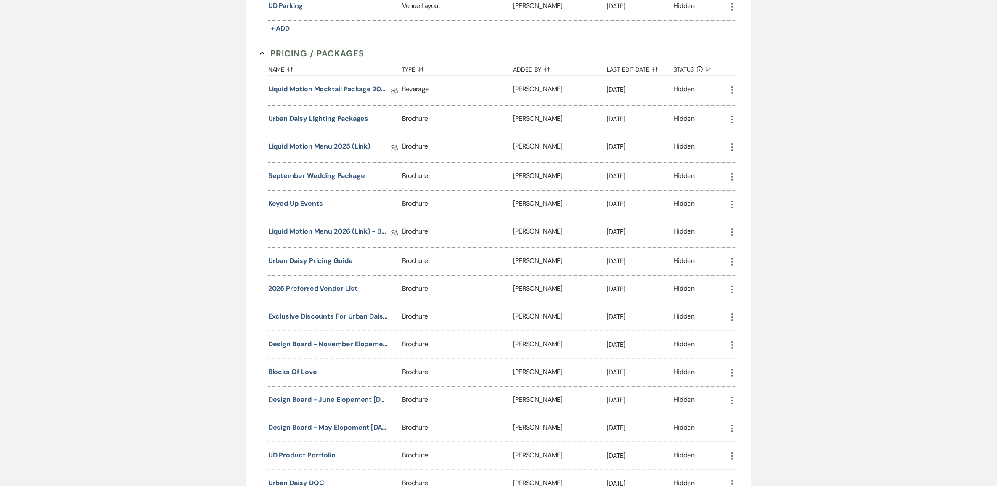
click at [278, 257] on button "Urban Daisy Pricing Guide" at bounding box center [310, 261] width 85 height 10
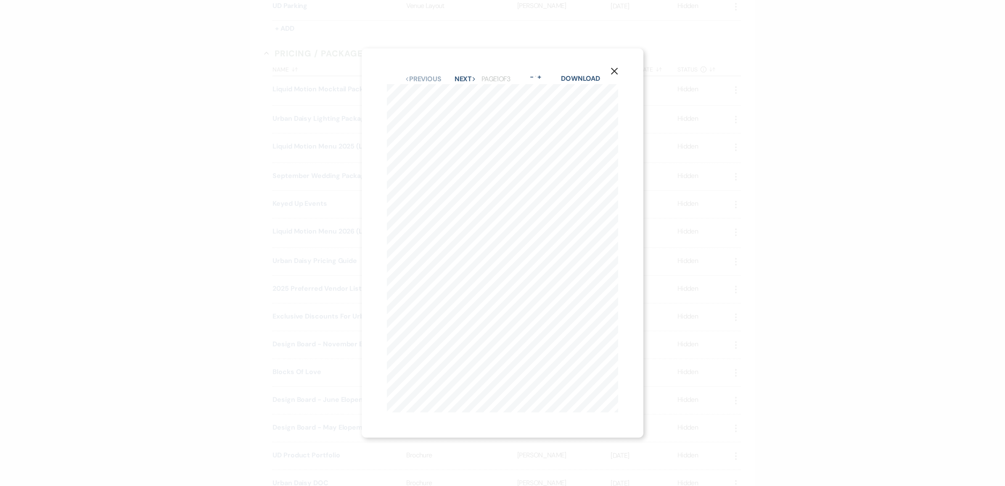
click at [599, 72] on button "X" at bounding box center [615, 70] width 58 height 45
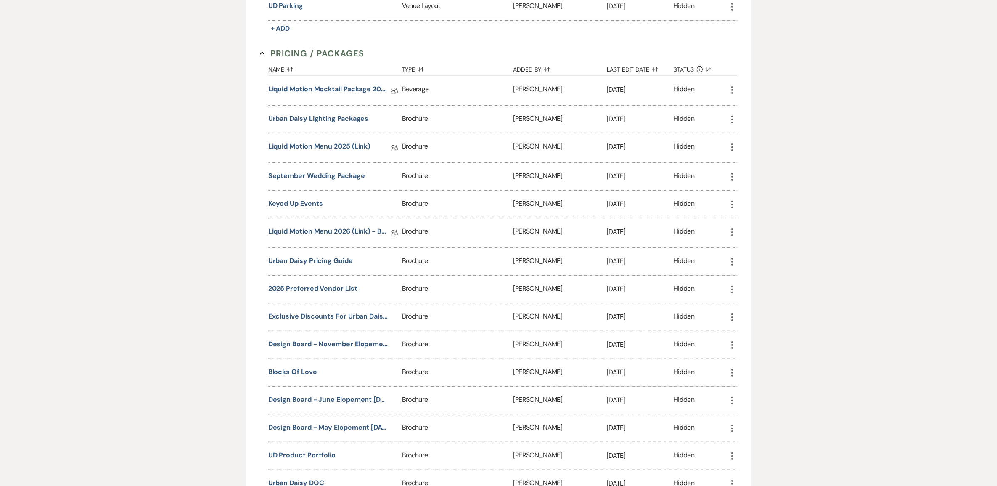
drag, startPoint x: 310, startPoint y: 255, endPoint x: 238, endPoint y: 285, distance: 78.3
click at [238, 285] on div "+ Add Manage Documents & Files Upload frequently-used files and create document…" at bounding box center [499, 198] width 606 height 1145
click at [244, 283] on div "+ Add Manage Documents & Files Upload frequently-used files and create document…" at bounding box center [499, 198] width 606 height 1145
click at [246, 283] on div "+ Add Manage Documents & Files Upload frequently-used files and create document…" at bounding box center [499, 198] width 506 height 1145
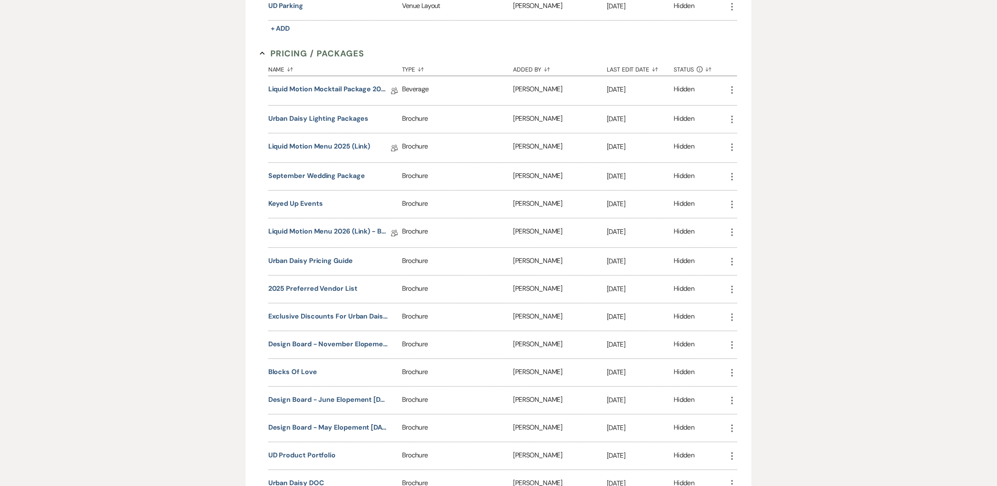
click at [246, 283] on div "+ Add Manage Documents & Files Upload frequently-used files and create document…" at bounding box center [499, 198] width 506 height 1145
click at [328, 264] on button "Urban Daisy Pricing Guide" at bounding box center [310, 261] width 85 height 10
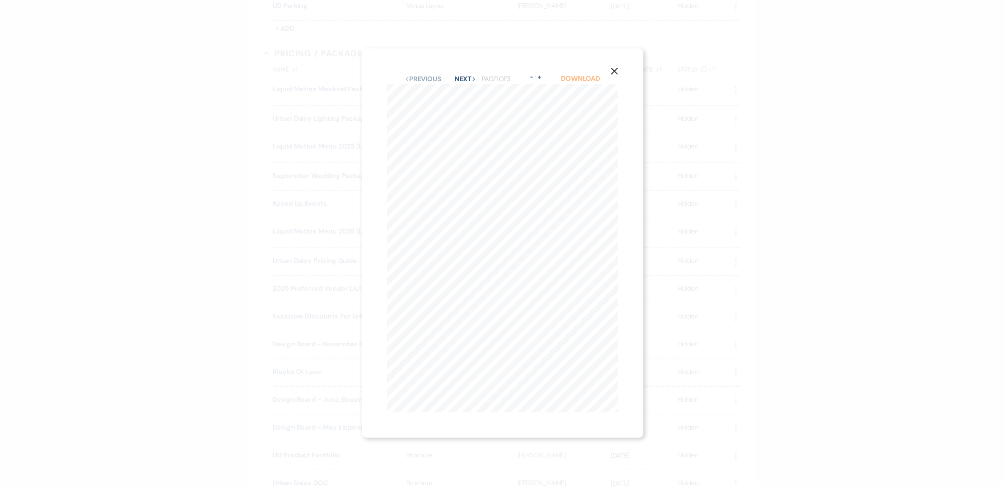
click at [586, 74] on link "Download" at bounding box center [580, 78] width 39 height 9
click at [190, 270] on div "X Previous Previous Next Next Page 1 of 3 - Zoom + Download Our architecture bo…" at bounding box center [502, 243] width 1005 height 486
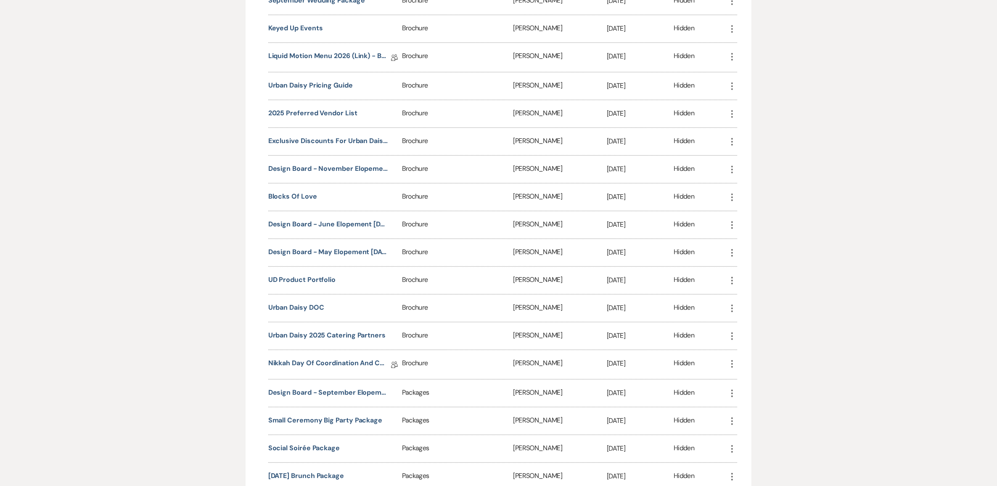
scroll to position [736, 0]
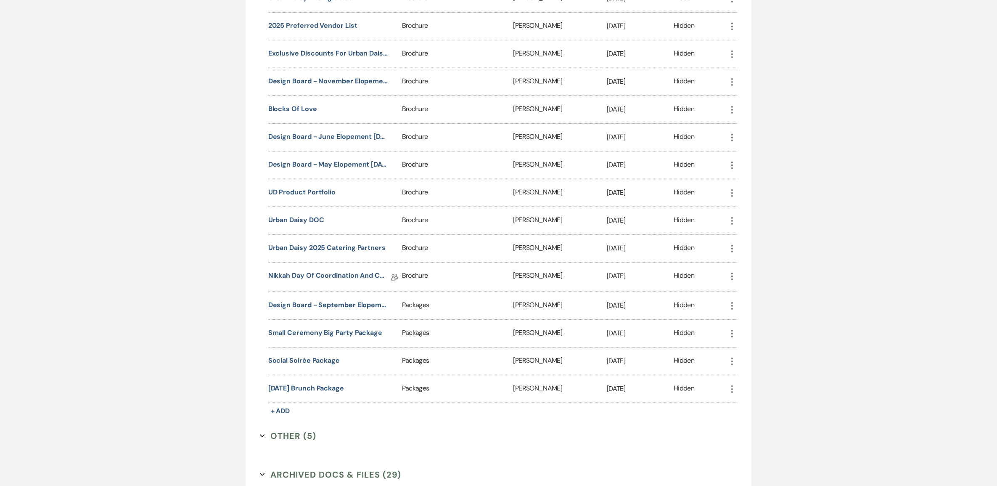
click at [278, 387] on button "Sunday Brunch Package" at bounding box center [306, 388] width 76 height 10
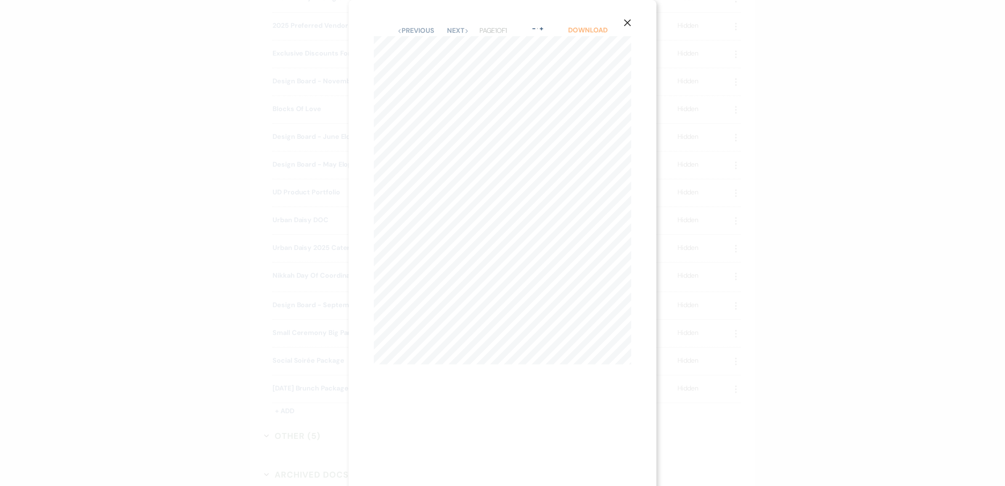
click at [579, 28] on link "Download" at bounding box center [587, 30] width 39 height 9
click at [247, 323] on div "X Previous Previous Next Next Page 1 of 1 - Zoom + Download Sunday Brunch Packa…" at bounding box center [502, 243] width 1005 height 486
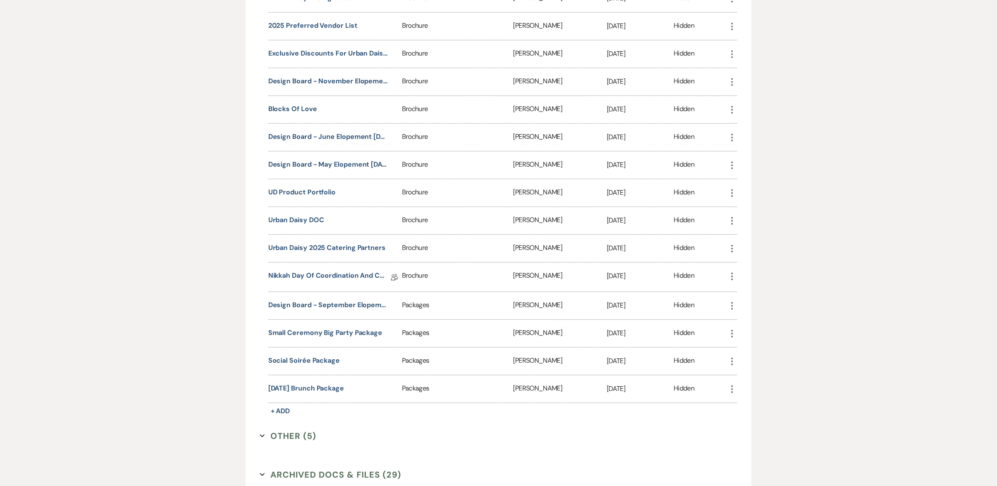
click at [315, 355] on button "Social Soirée Package" at bounding box center [304, 360] width 72 height 10
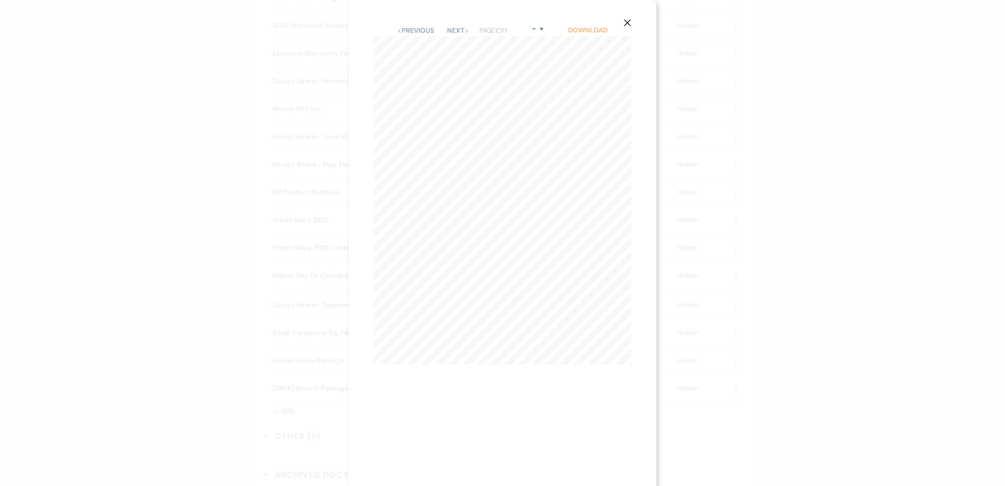
click at [585, 27] on link "Download" at bounding box center [587, 30] width 39 height 9
click at [167, 398] on div "X Previous Previous Next Next Page 1 of 1 - Zoom + Download Social Soir é e Pac…" at bounding box center [502, 243] width 1005 height 486
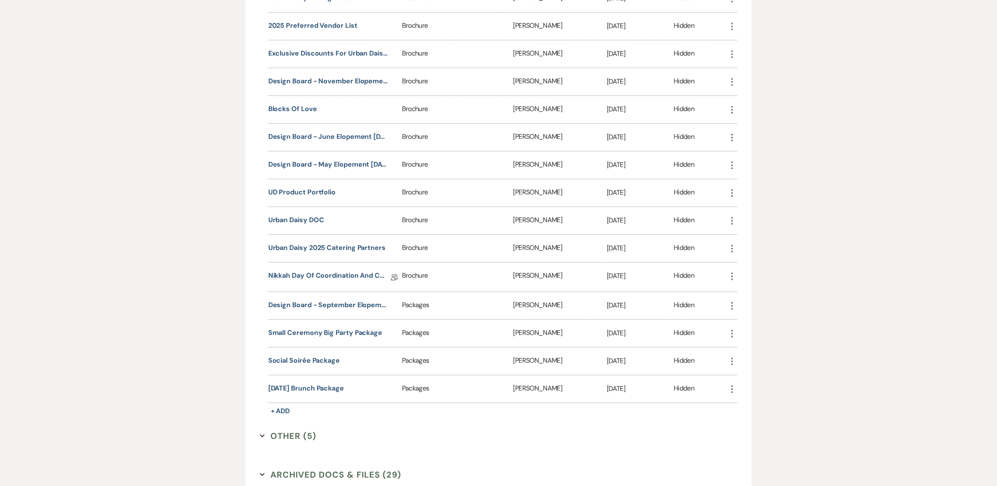
click at [300, 328] on button "Small Ceremony Big Party Package" at bounding box center [325, 333] width 114 height 10
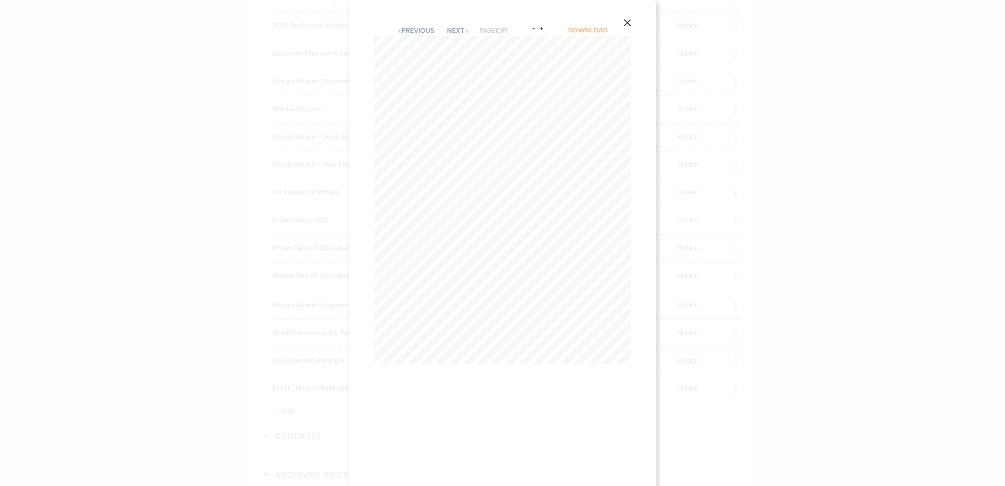
click at [588, 27] on link "Download" at bounding box center [587, 30] width 39 height 9
click at [166, 393] on div "X Previous Previous Next Next Page 1 of 1 - Zoom + Download Small Ceremony, Big…" at bounding box center [502, 243] width 1005 height 486
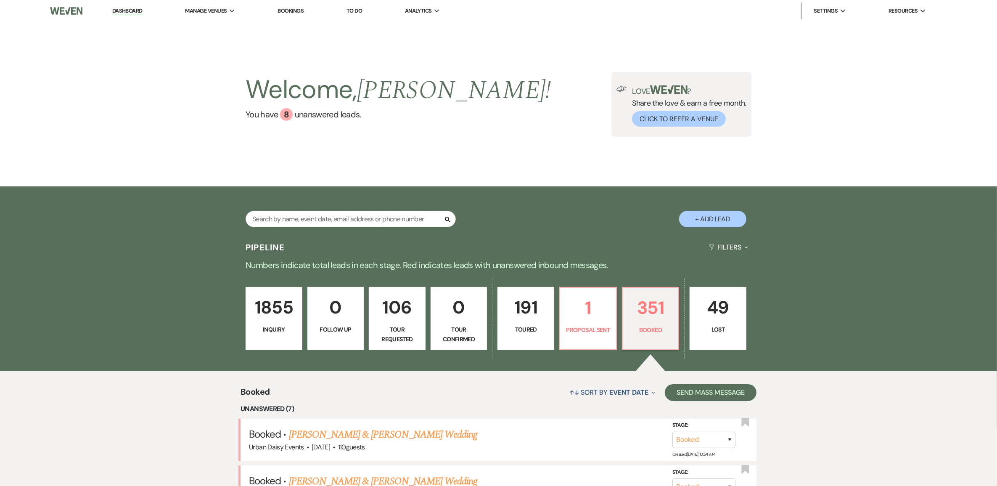
click at [0, 0] on link "Urban Daisy Events" at bounding box center [0, 0] width 0 height 0
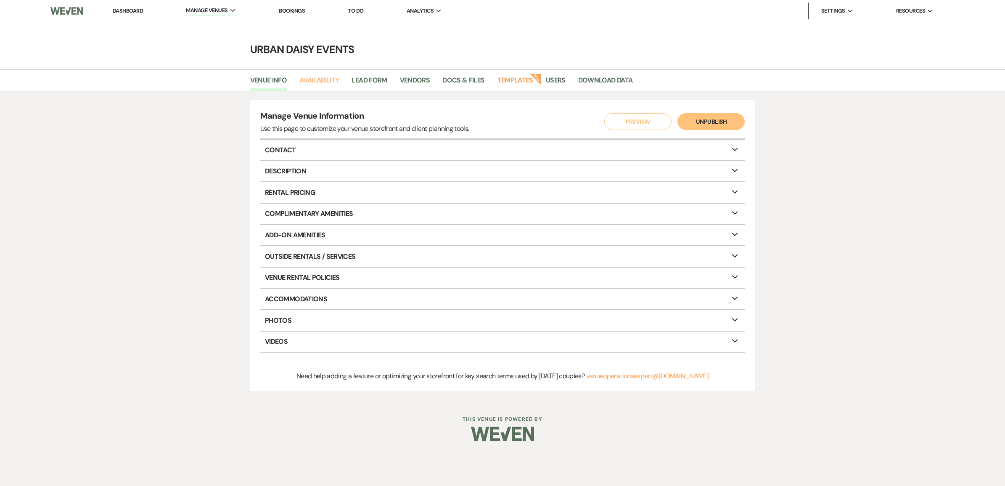
click at [316, 76] on link "Availability" at bounding box center [320, 83] width 40 height 16
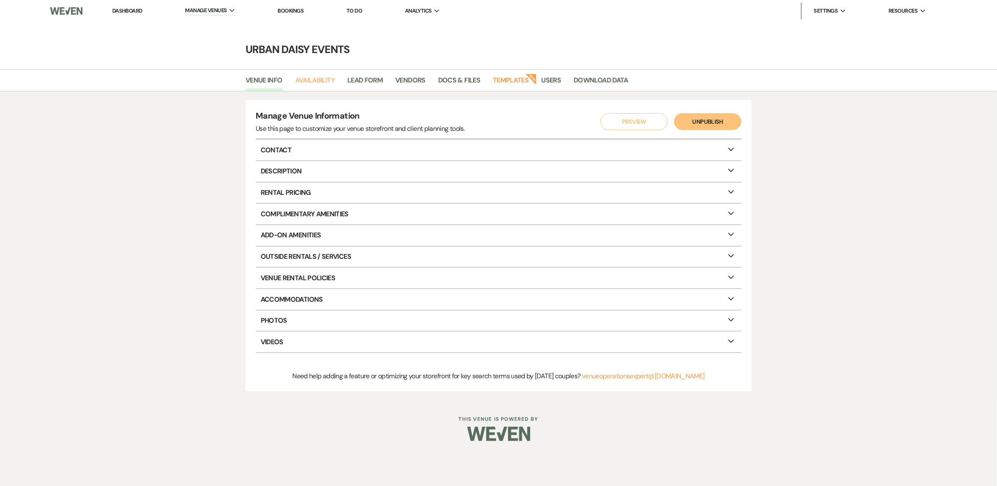
select select "2"
select select "2026"
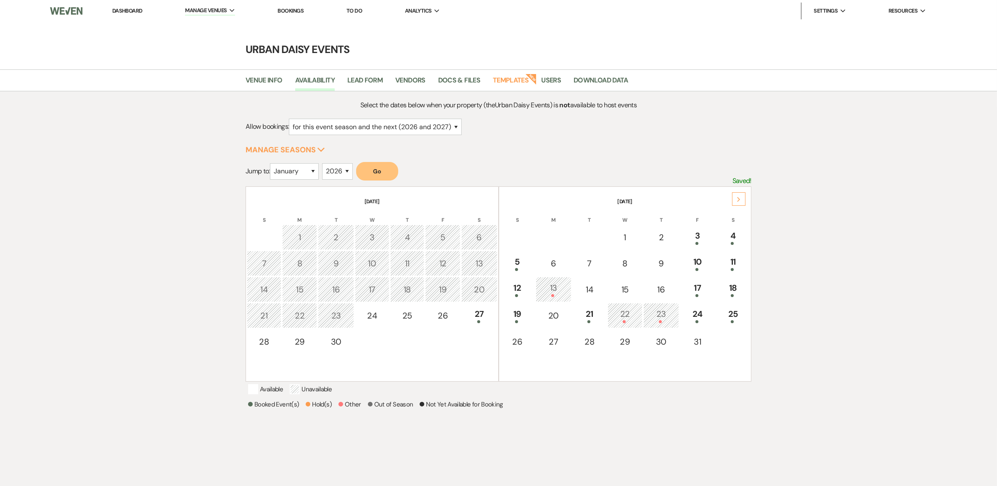
click at [742, 197] on div "Next" at bounding box center [738, 198] width 13 height 13
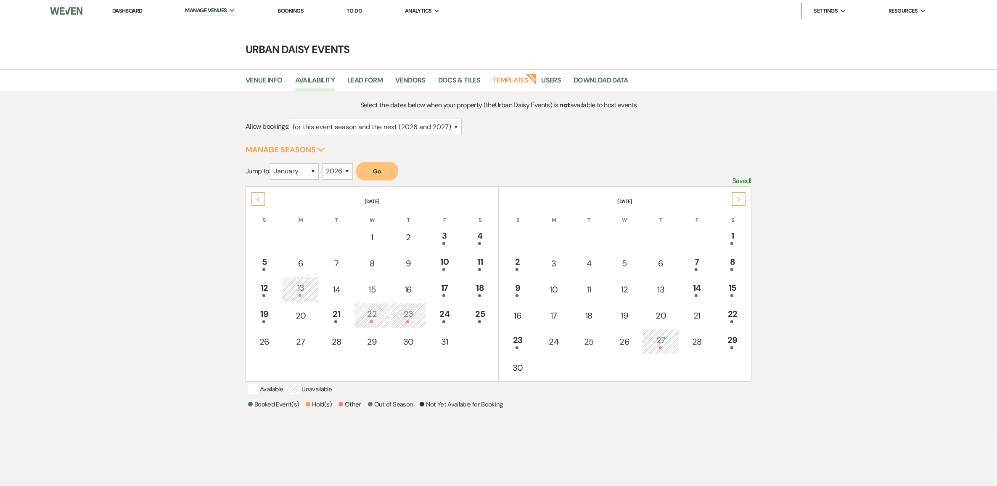
click at [742, 197] on div "Next" at bounding box center [738, 198] width 13 height 13
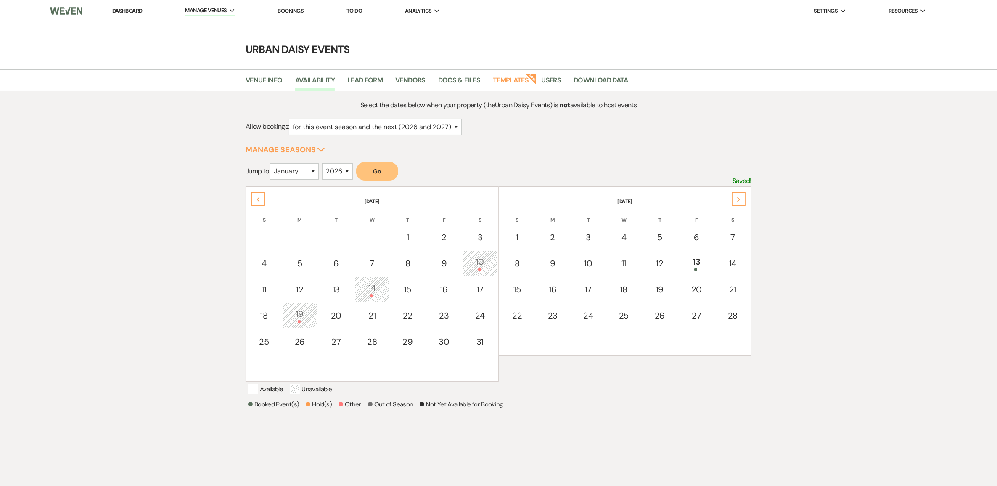
click at [742, 197] on div "Next" at bounding box center [738, 198] width 13 height 13
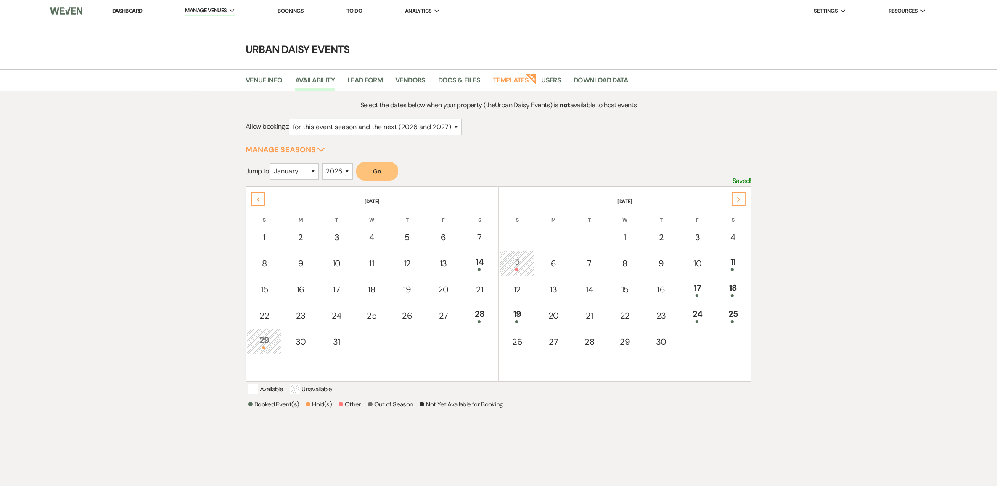
click at [742, 197] on div "Next" at bounding box center [738, 198] width 13 height 13
click at [724, 269] on td "8" at bounding box center [733, 263] width 35 height 25
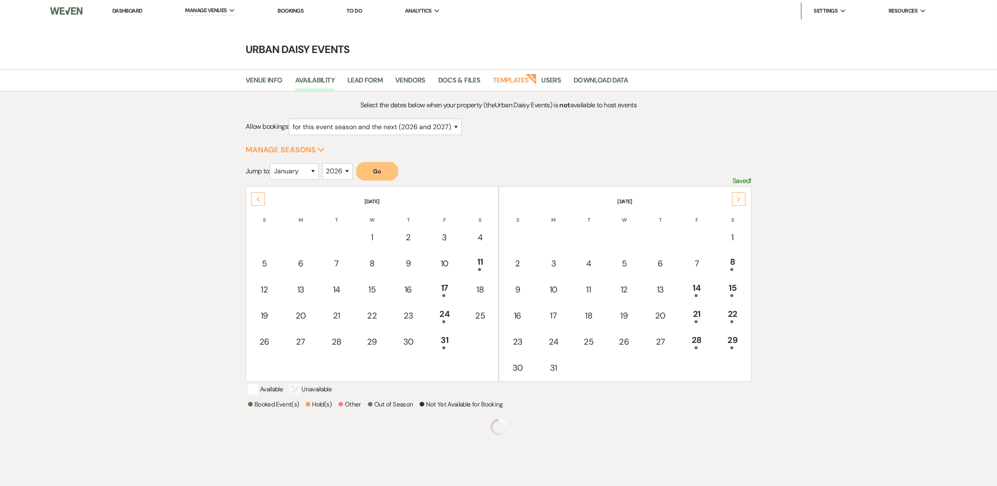
scroll to position [24, 0]
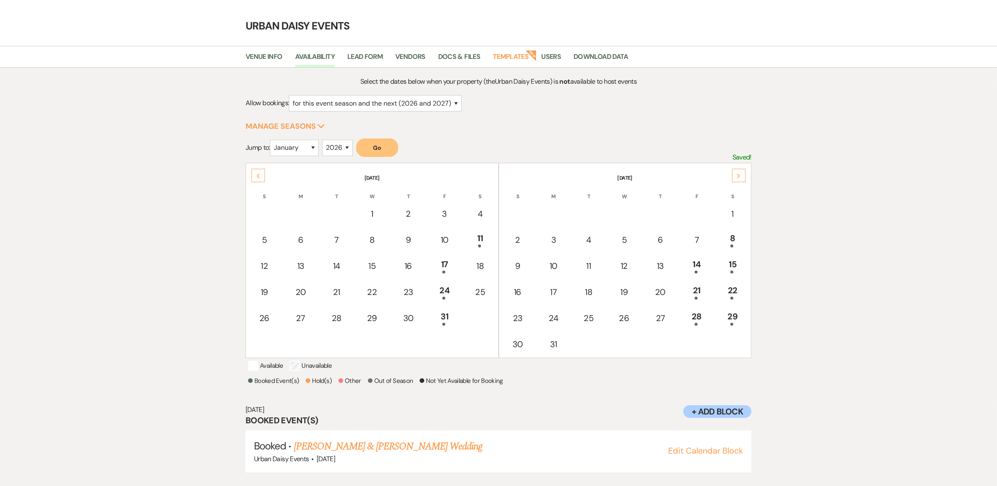
click at [726, 258] on div "15" at bounding box center [733, 266] width 26 height 16
click at [409, 442] on link "[PERSON_NAME] & [PERSON_NAME] Wedding" at bounding box center [388, 446] width 188 height 15
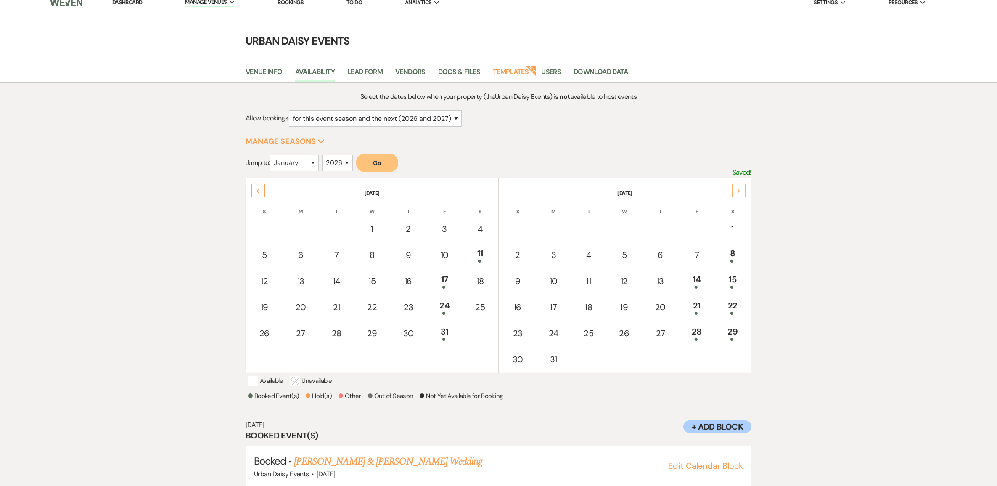
scroll to position [0, 0]
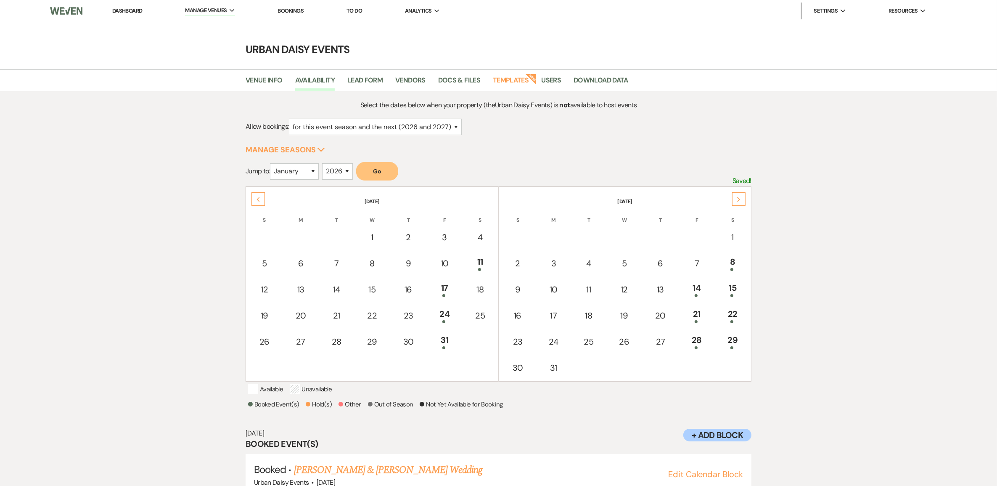
click at [118, 7] on link "Dashboard" at bounding box center [127, 10] width 30 height 7
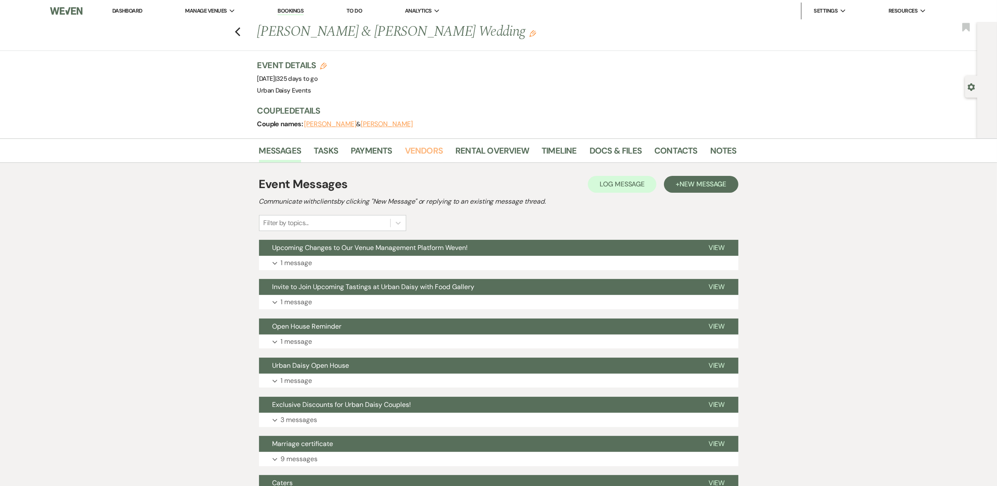
click at [424, 156] on link "Vendors" at bounding box center [424, 153] width 38 height 19
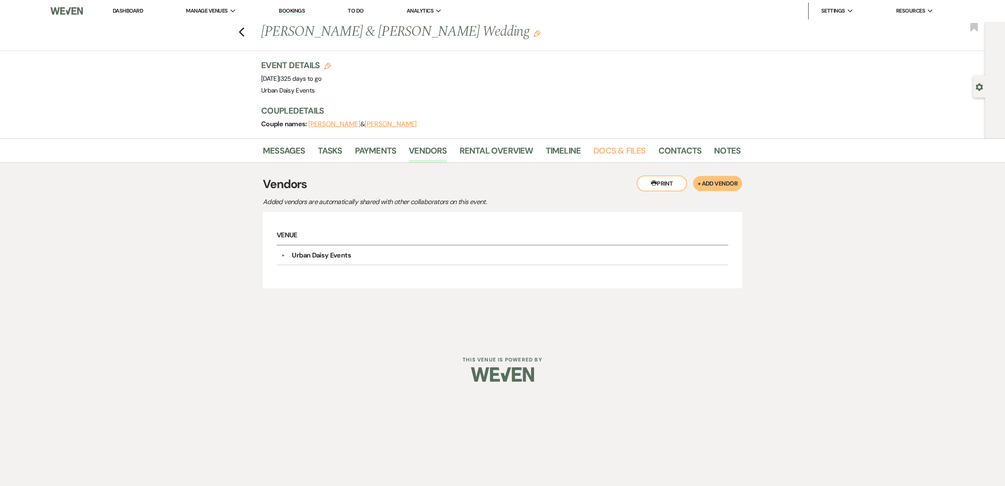
click at [602, 146] on link "Docs & Files" at bounding box center [620, 153] width 52 height 19
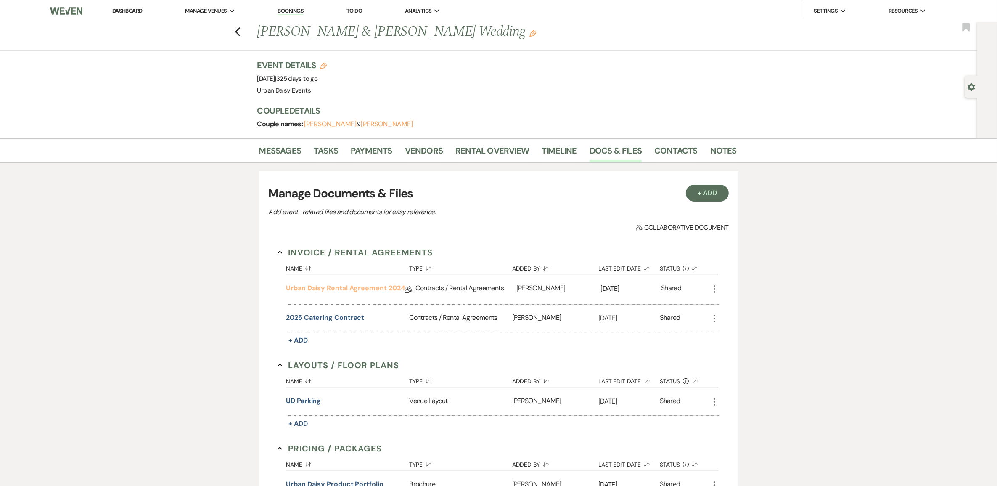
click at [367, 286] on link "Urban Daisy Rental Agreement 2024" at bounding box center [345, 289] width 119 height 13
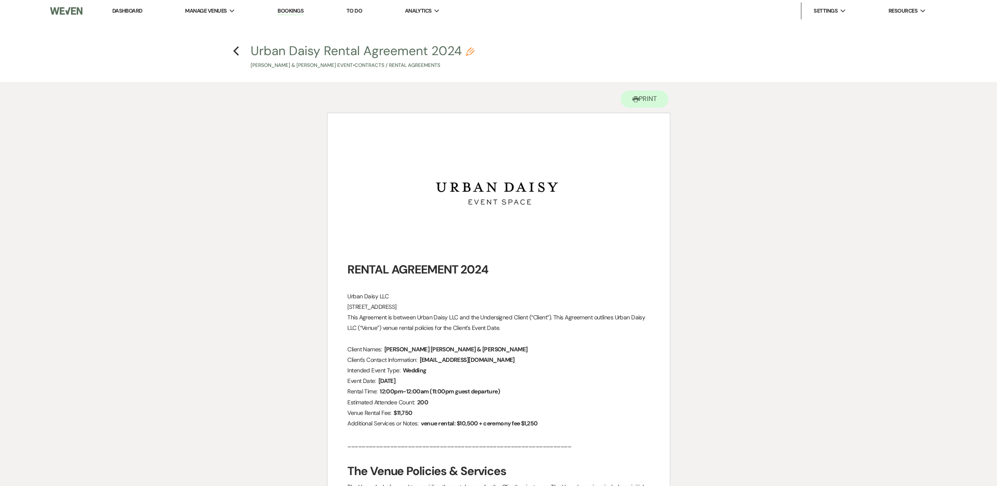
click at [236, 51] on icon "Previous" at bounding box center [236, 51] width 6 height 10
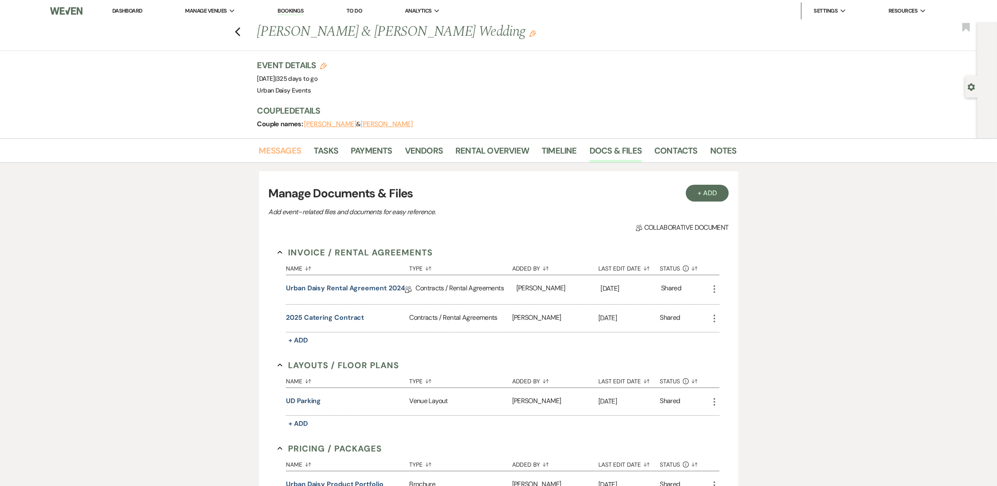
click at [283, 152] on link "Messages" at bounding box center [280, 153] width 42 height 19
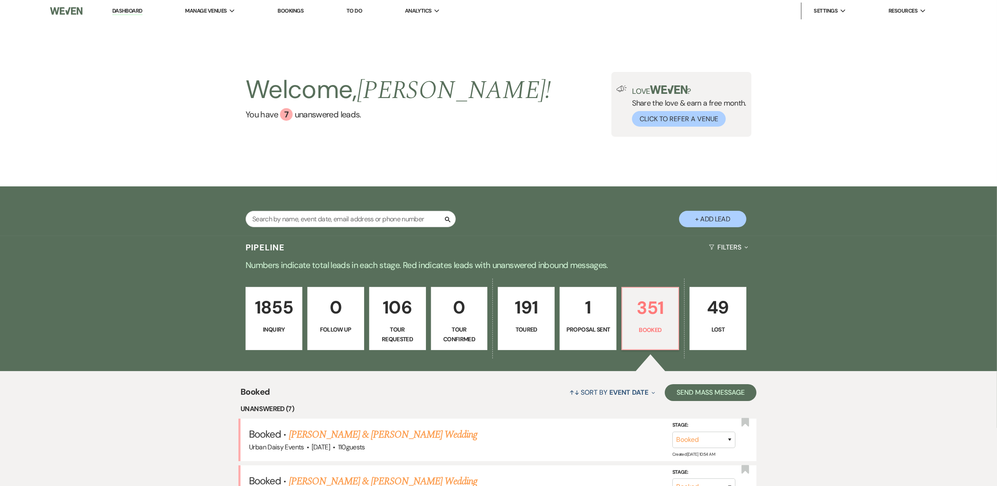
drag, startPoint x: 221, startPoint y: 24, endPoint x: 240, endPoint y: 99, distance: 77.7
click at [0, 0] on li "Urban Daisy Events" at bounding box center [0, 0] width 0 height 0
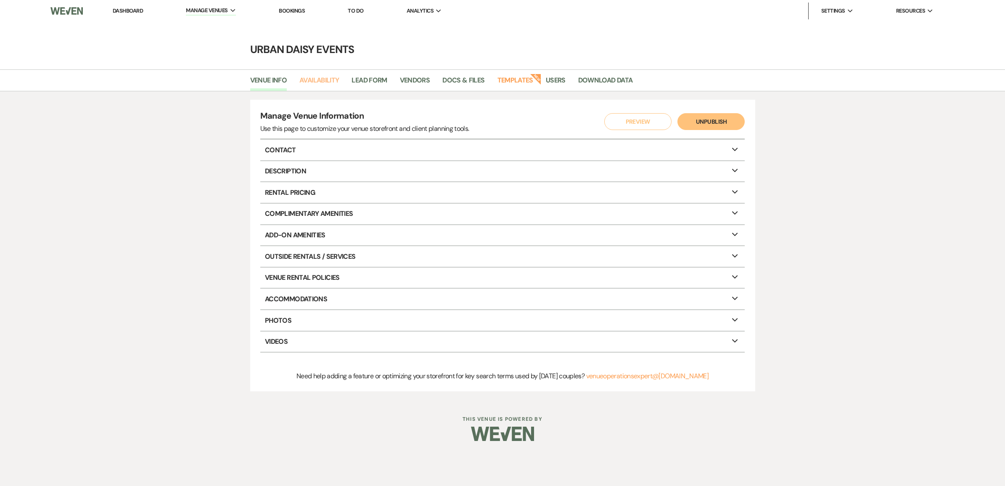
click at [310, 82] on link "Availability" at bounding box center [320, 83] width 40 height 16
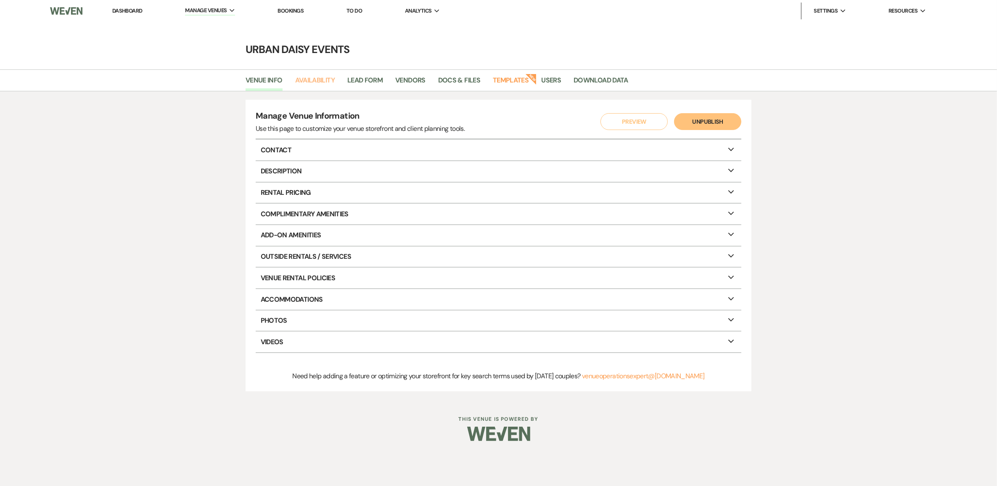
select select "2"
select select "2026"
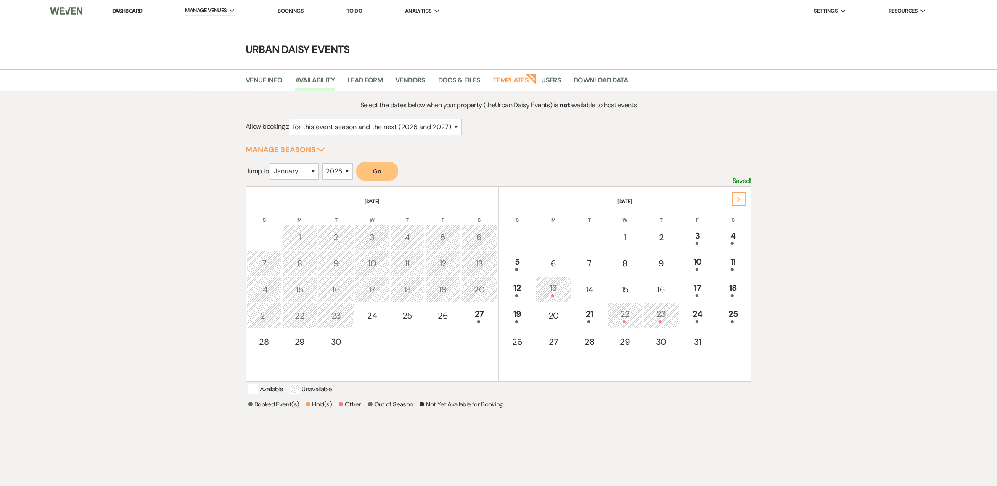
click at [742, 197] on div "Next" at bounding box center [738, 198] width 13 height 13
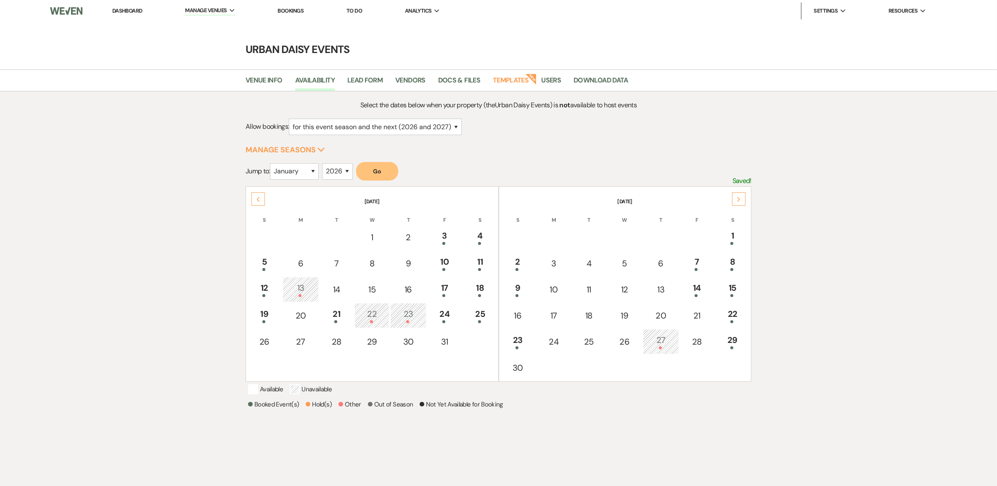
click at [742, 197] on div "Next" at bounding box center [738, 198] width 13 height 13
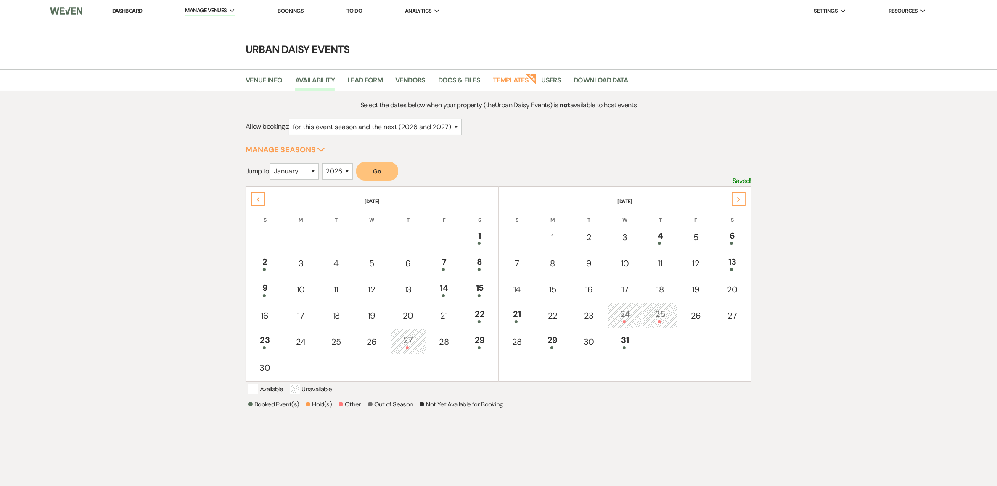
click at [137, 15] on li "Dashboard" at bounding box center [127, 11] width 39 height 17
click at [130, 9] on link "Dashboard" at bounding box center [127, 10] width 30 height 7
